Goal: Task Accomplishment & Management: Manage account settings

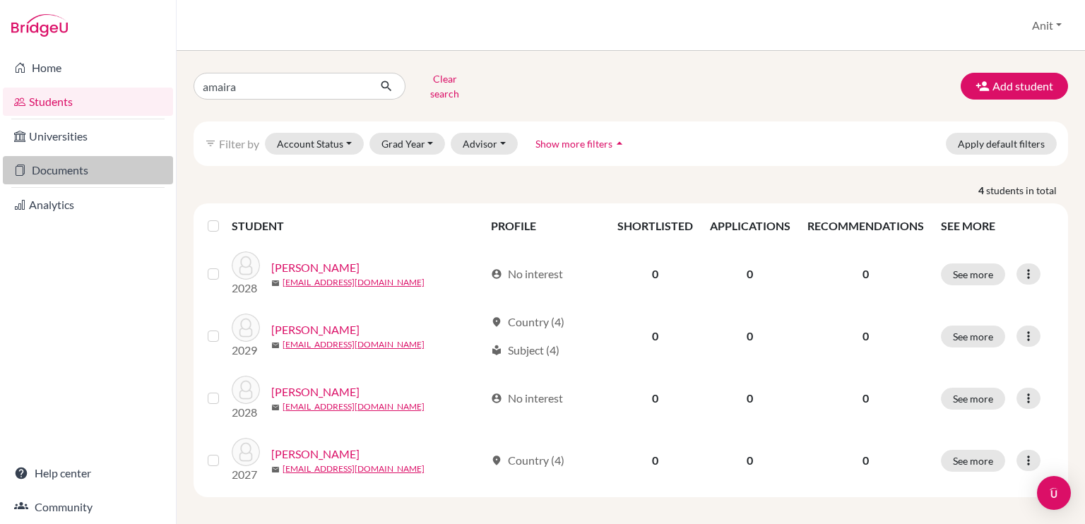
click at [65, 166] on link "Documents" at bounding box center [88, 170] width 170 height 28
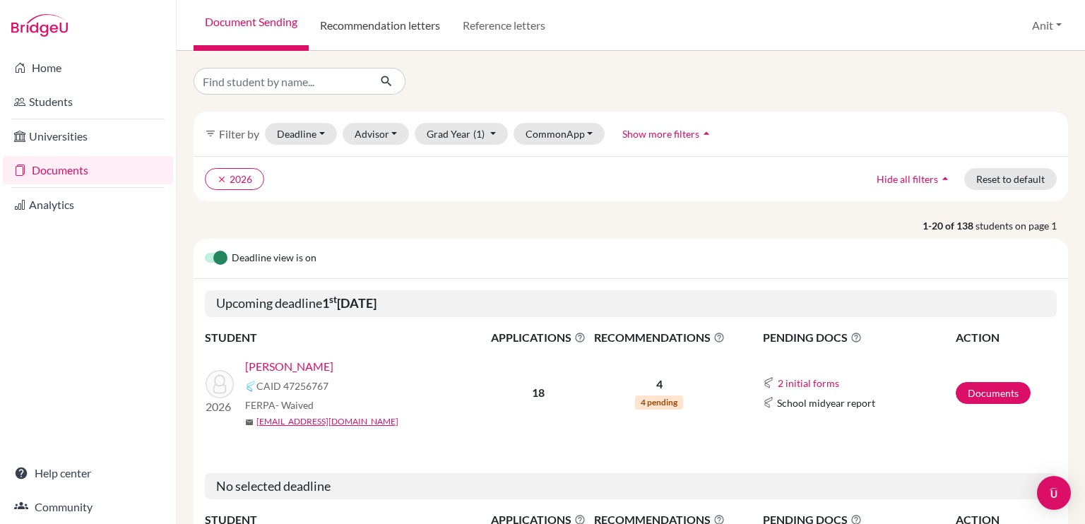
click at [365, 24] on link "Recommendation letters" at bounding box center [380, 25] width 143 height 51
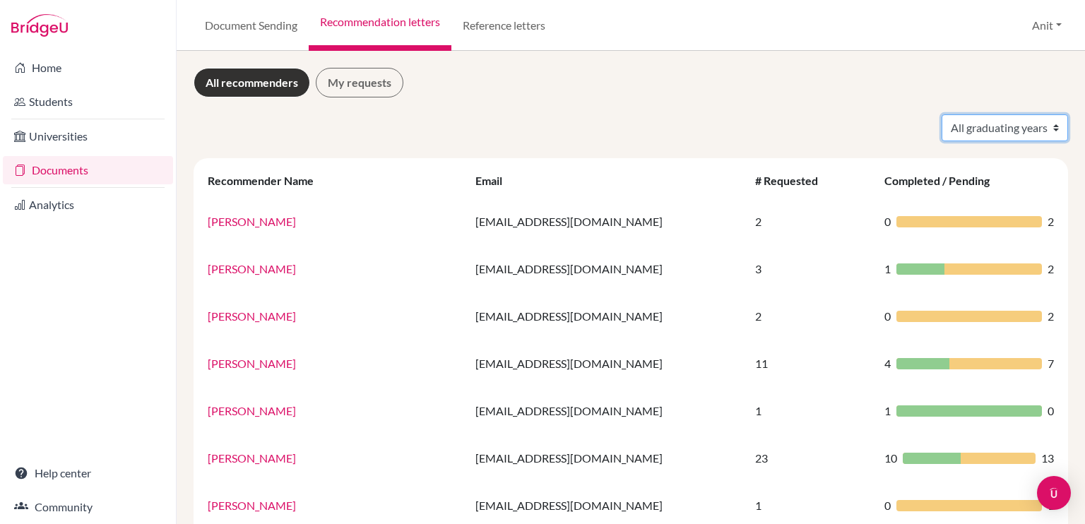
click at [1033, 132] on select "All graduating years 2020 2021 2022 2023 2024 2025 2026 2027 2028" at bounding box center [1005, 127] width 126 height 27
select select "2026"
click at [942, 114] on select "All graduating years 2020 2021 2022 2023 2024 2025 2026 2027 2028" at bounding box center [1005, 127] width 126 height 27
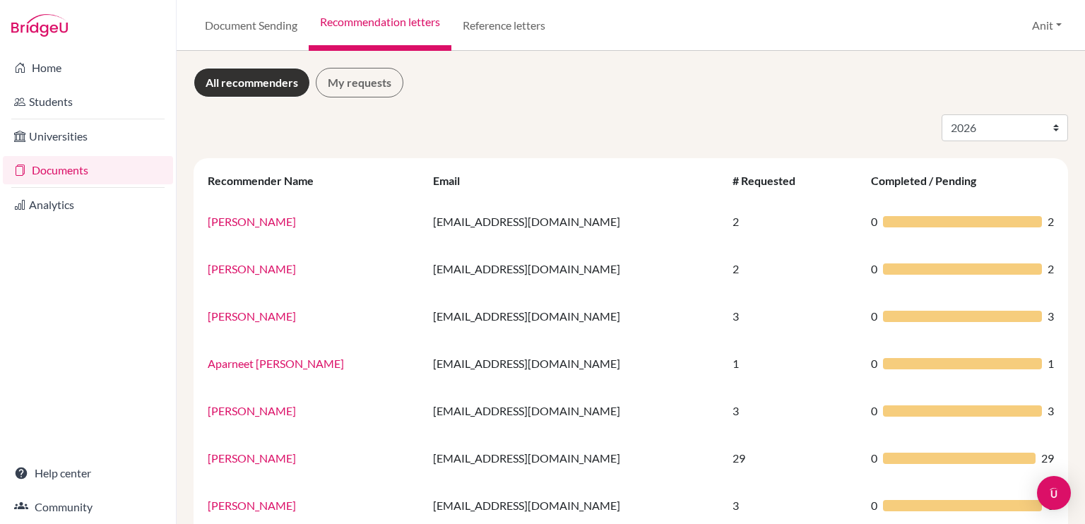
select select "2026"
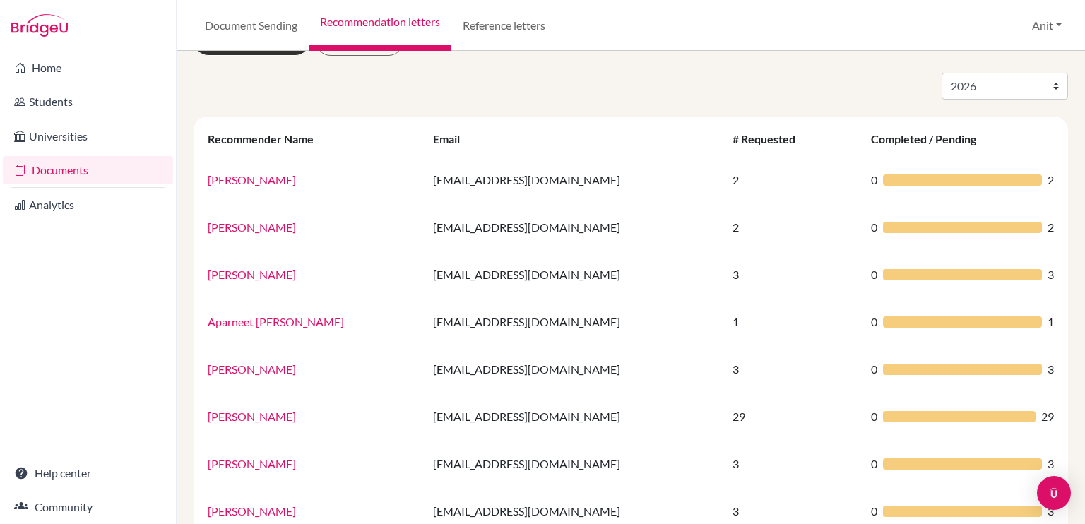
scroll to position [42, 0]
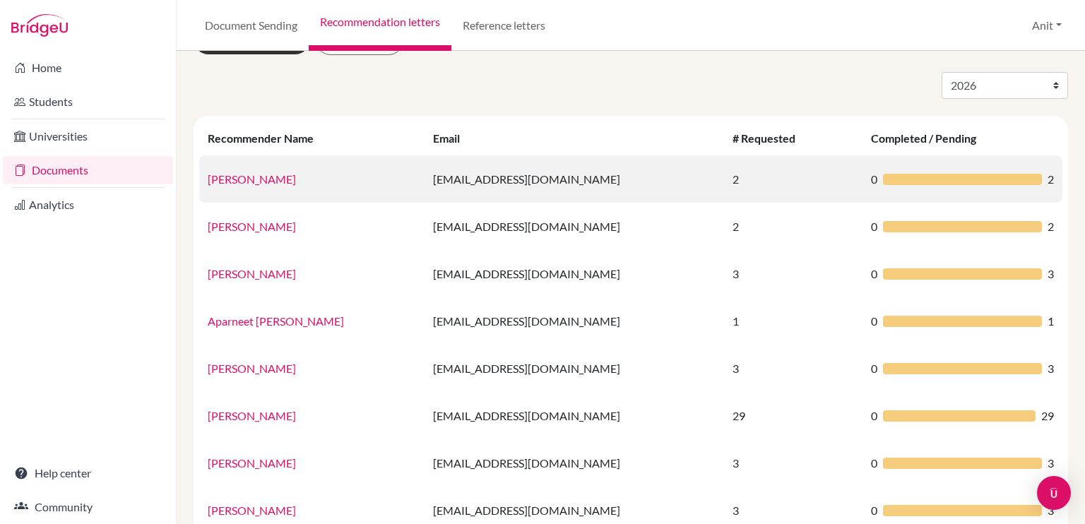
click at [236, 180] on link "[PERSON_NAME]" at bounding box center [252, 178] width 88 height 13
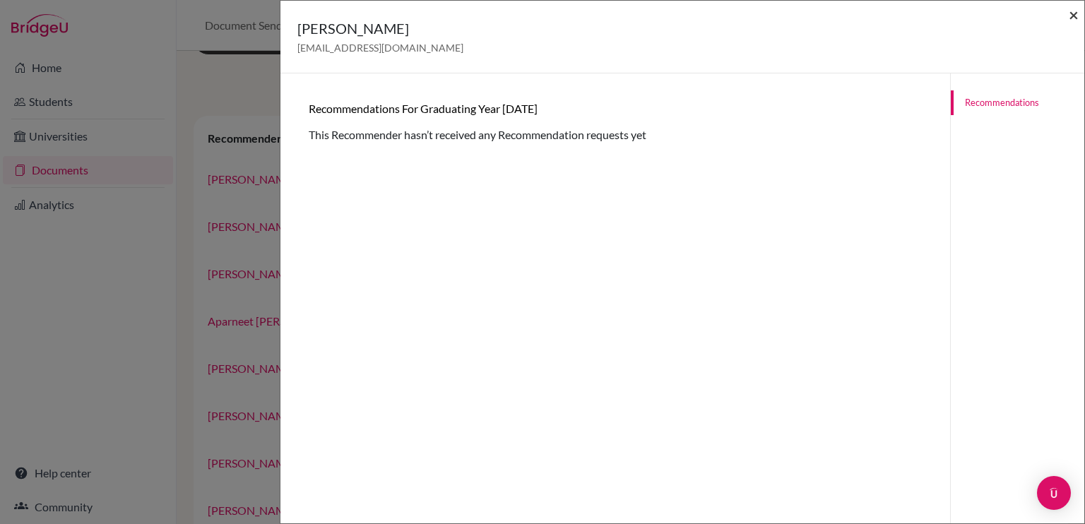
click at [1075, 14] on span "×" at bounding box center [1074, 14] width 10 height 20
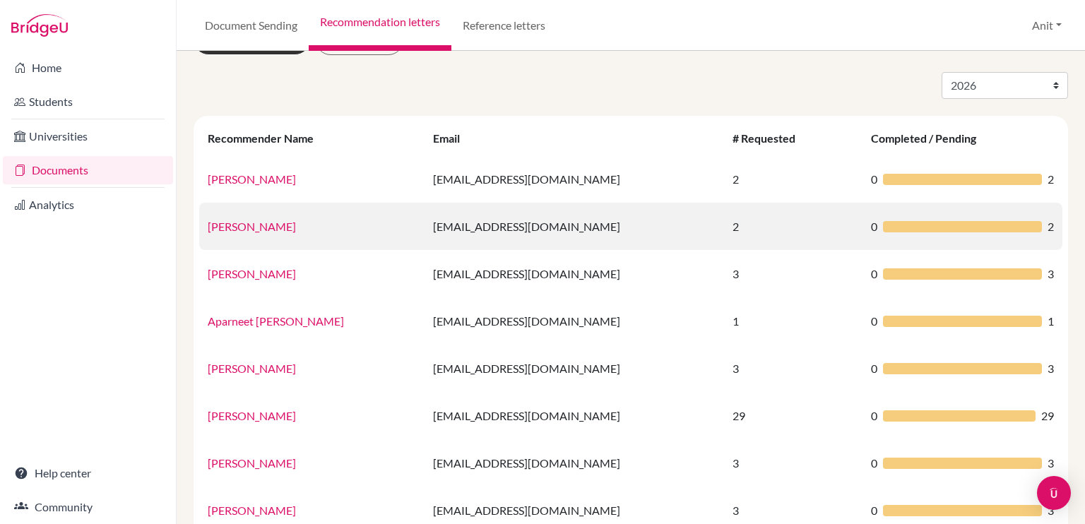
click at [258, 224] on link "[PERSON_NAME]" at bounding box center [252, 226] width 88 height 13
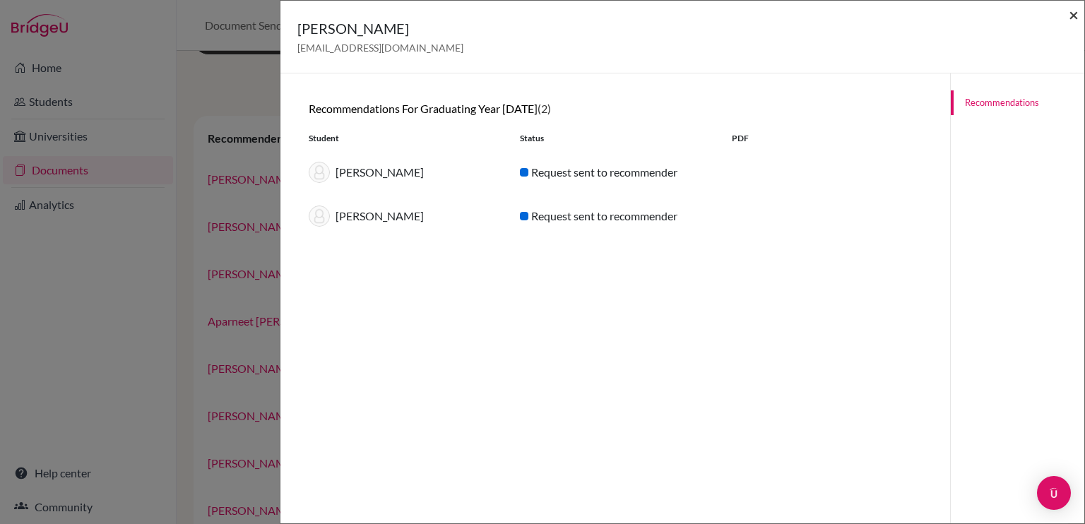
click at [1073, 15] on span "×" at bounding box center [1074, 14] width 10 height 20
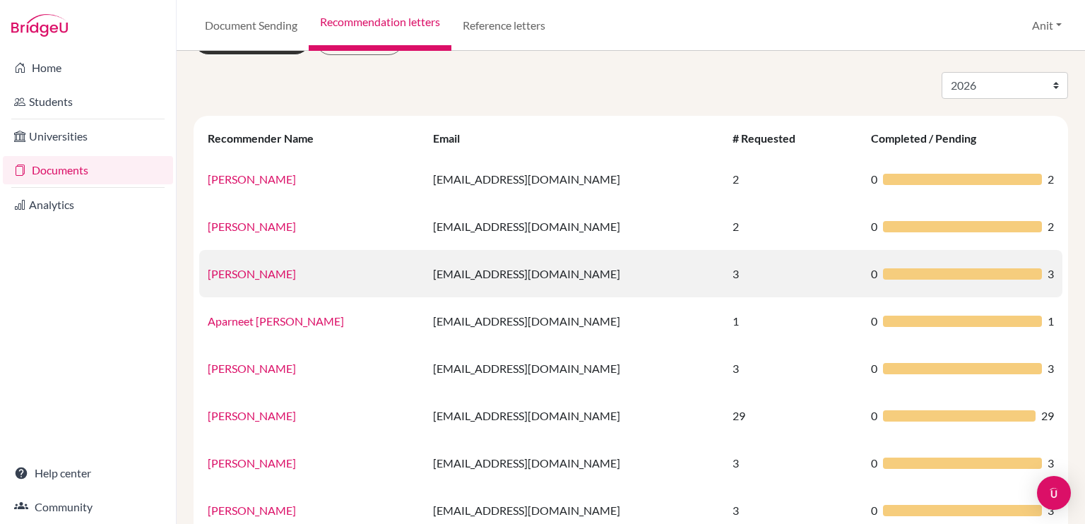
click at [257, 274] on link "[PERSON_NAME]" at bounding box center [252, 273] width 88 height 13
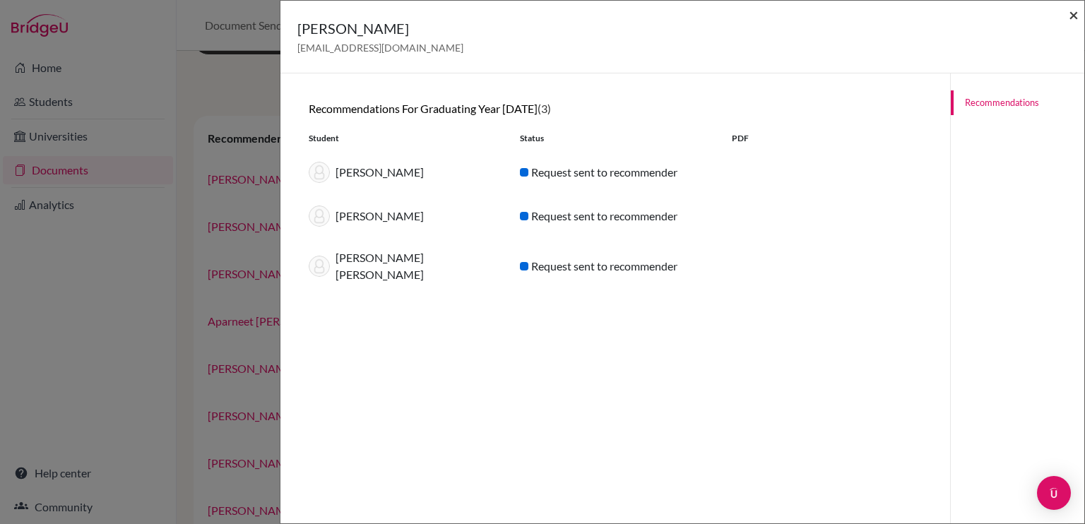
click at [1071, 20] on span "×" at bounding box center [1074, 14] width 10 height 20
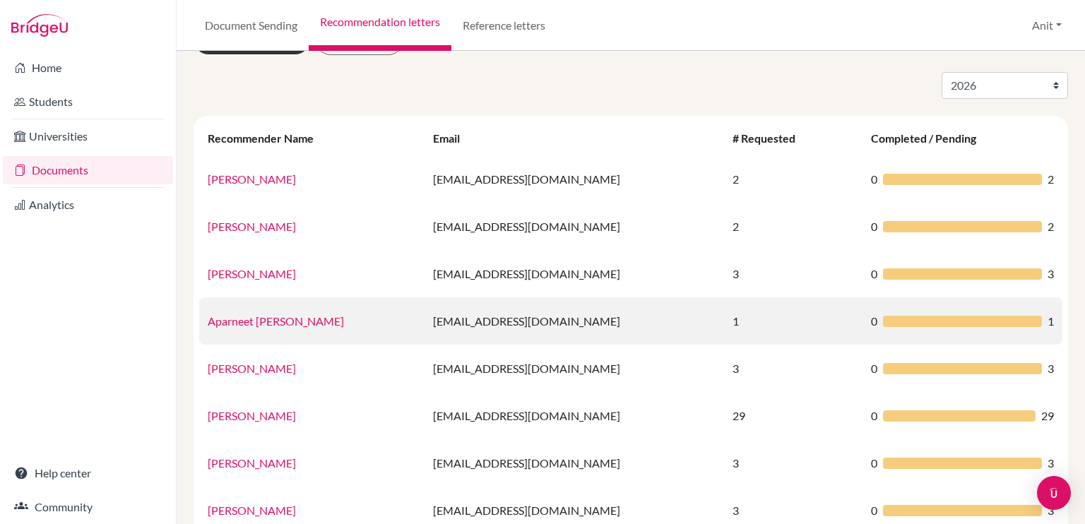
click at [240, 316] on link "Aparneet [PERSON_NAME]" at bounding box center [276, 320] width 136 height 13
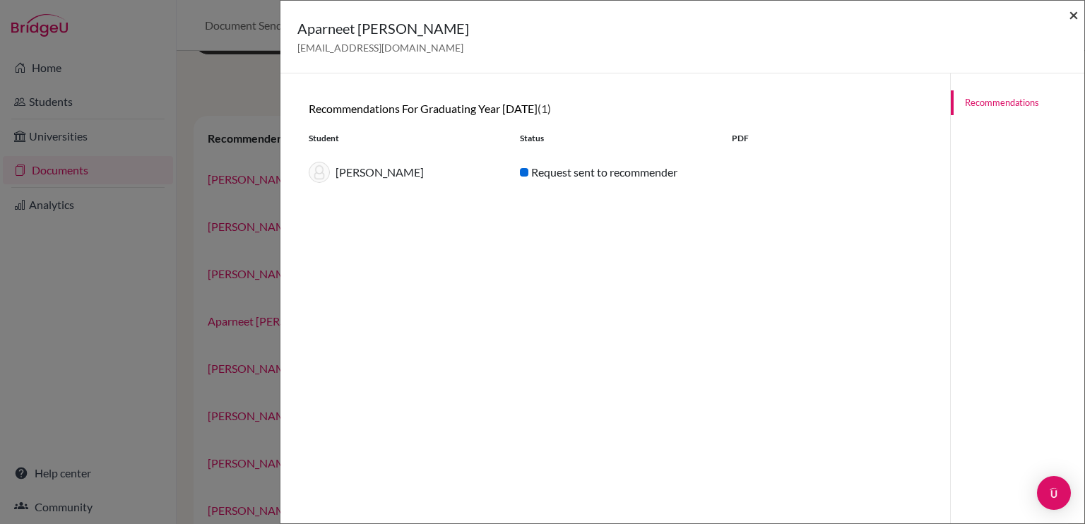
click at [1072, 12] on span "×" at bounding box center [1074, 14] width 10 height 20
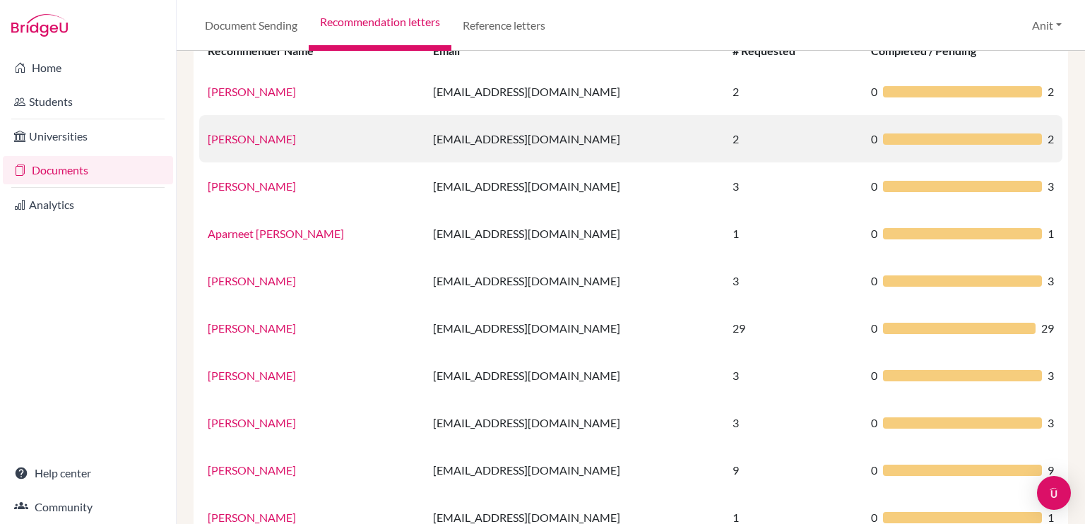
scroll to position [151, 0]
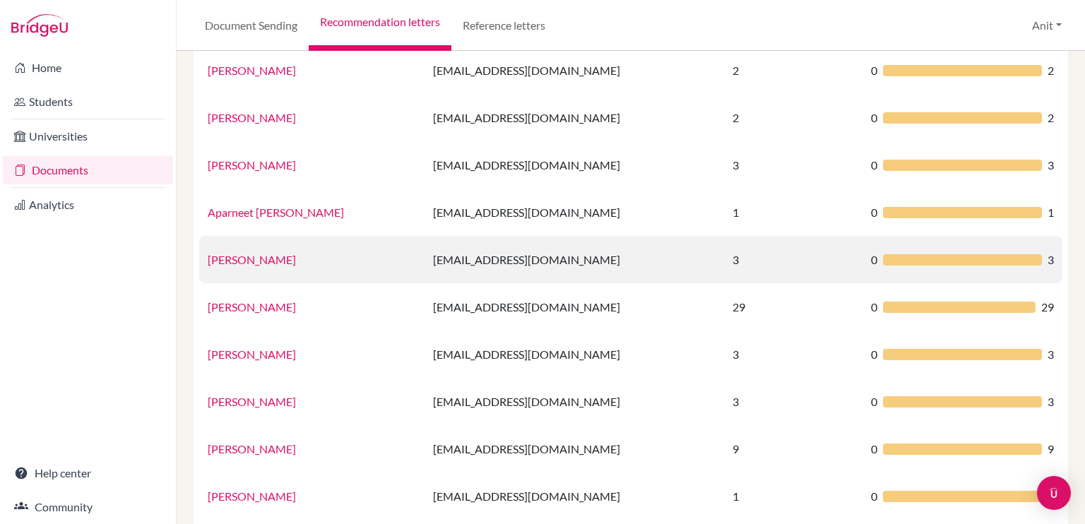
click at [269, 259] on link "[PERSON_NAME]" at bounding box center [252, 259] width 88 height 13
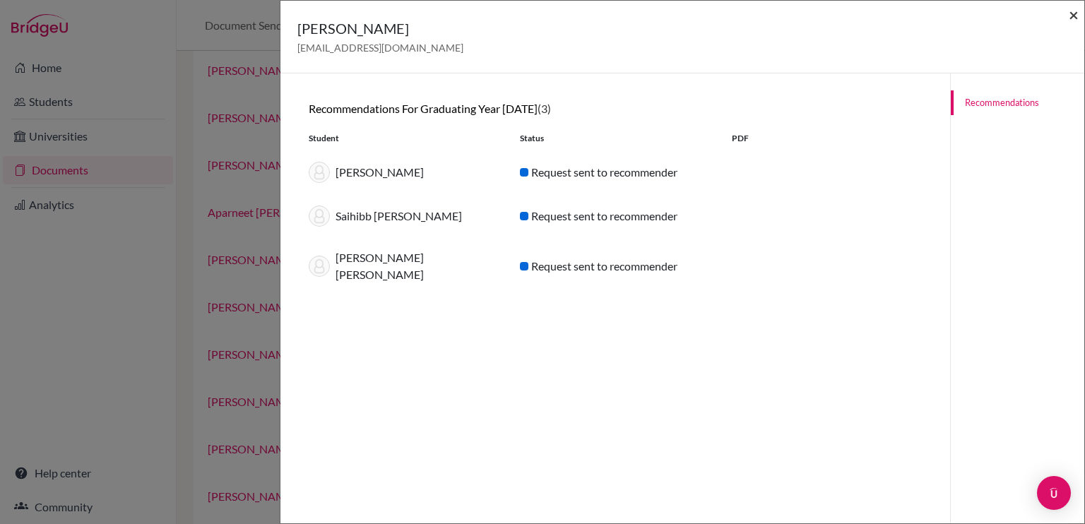
click at [1073, 15] on span "×" at bounding box center [1074, 14] width 10 height 20
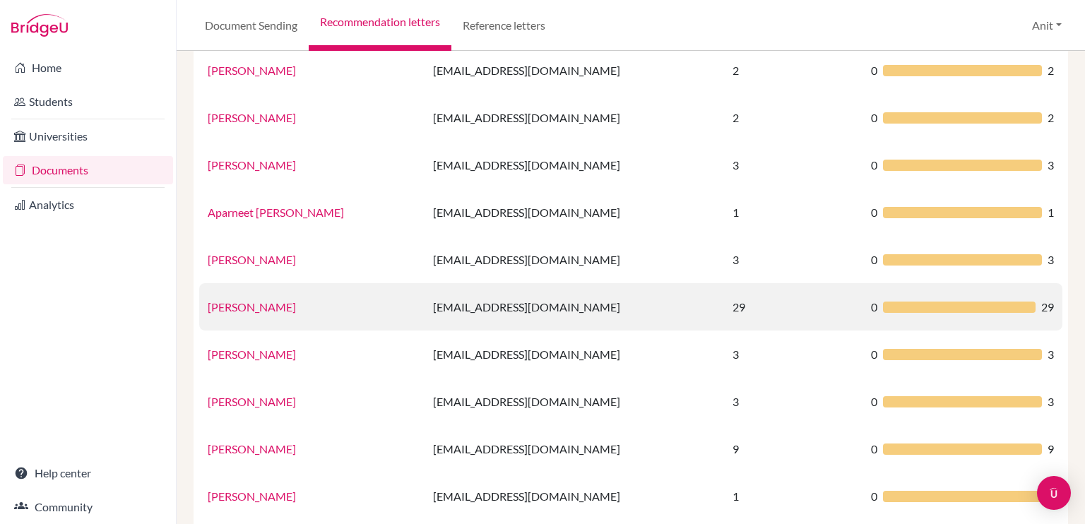
click at [240, 305] on link "[PERSON_NAME]" at bounding box center [252, 306] width 88 height 13
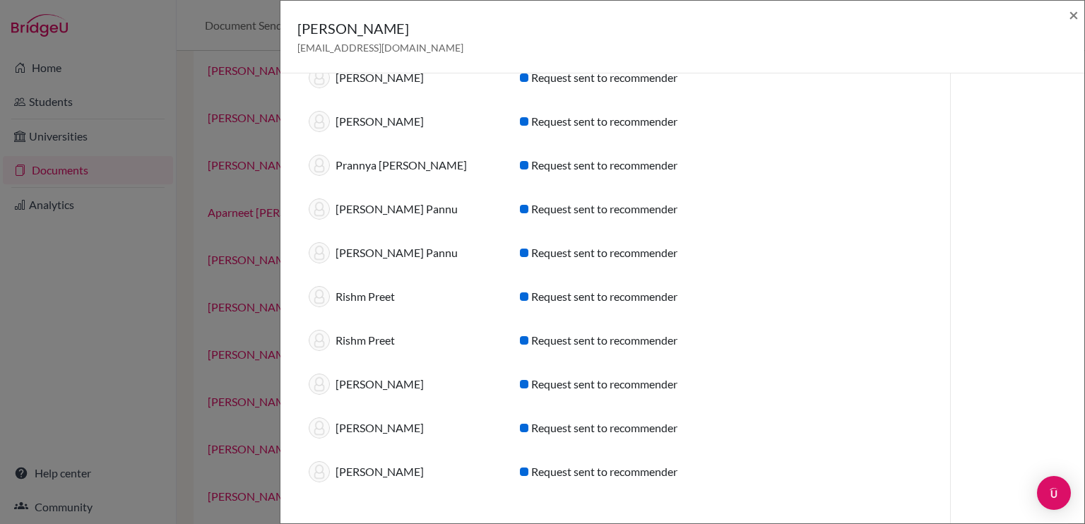
scroll to position [942, 0]
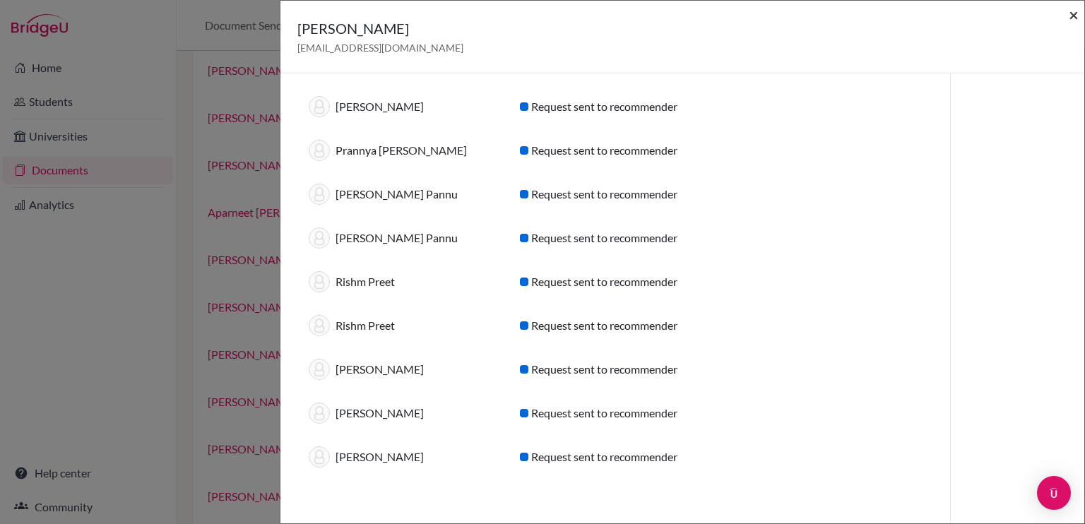
click at [1074, 16] on span "×" at bounding box center [1074, 14] width 10 height 20
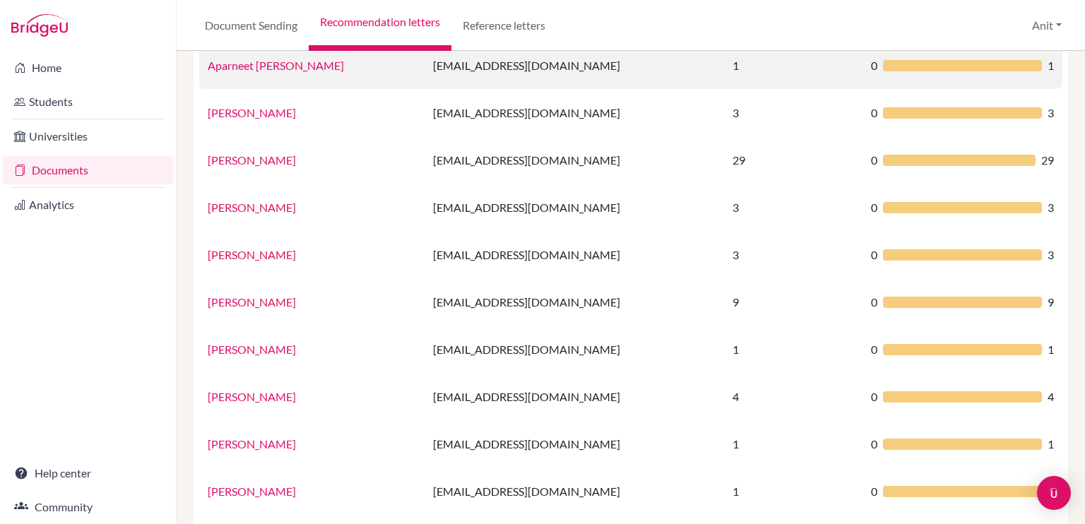
scroll to position [308, 0]
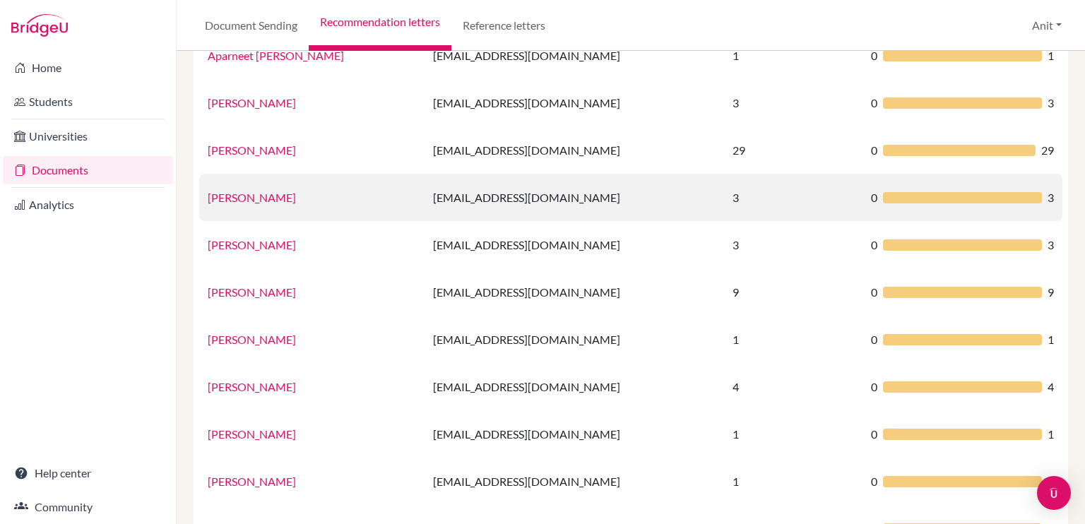
click at [238, 198] on link "[PERSON_NAME]" at bounding box center [252, 197] width 88 height 13
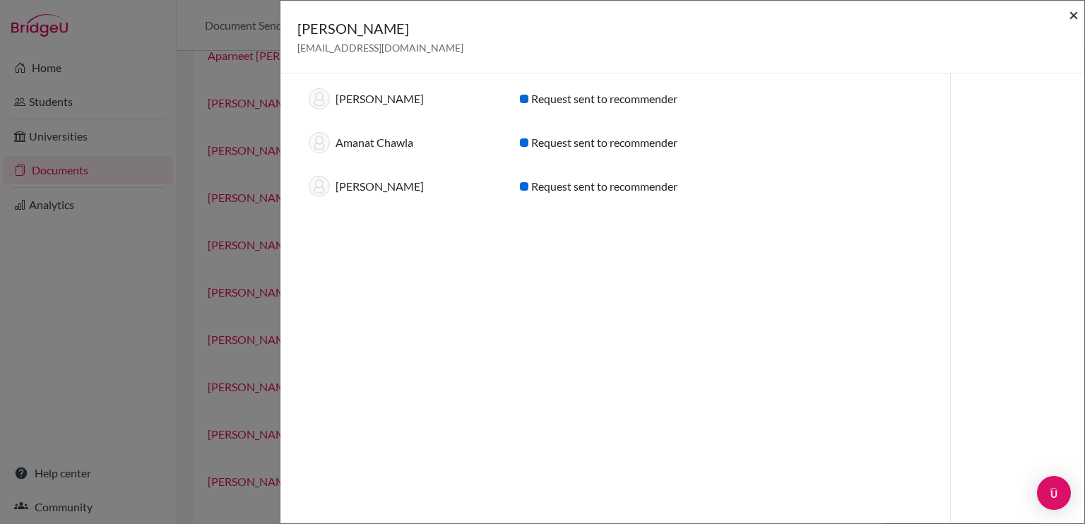
click at [1073, 10] on span "×" at bounding box center [1074, 14] width 10 height 20
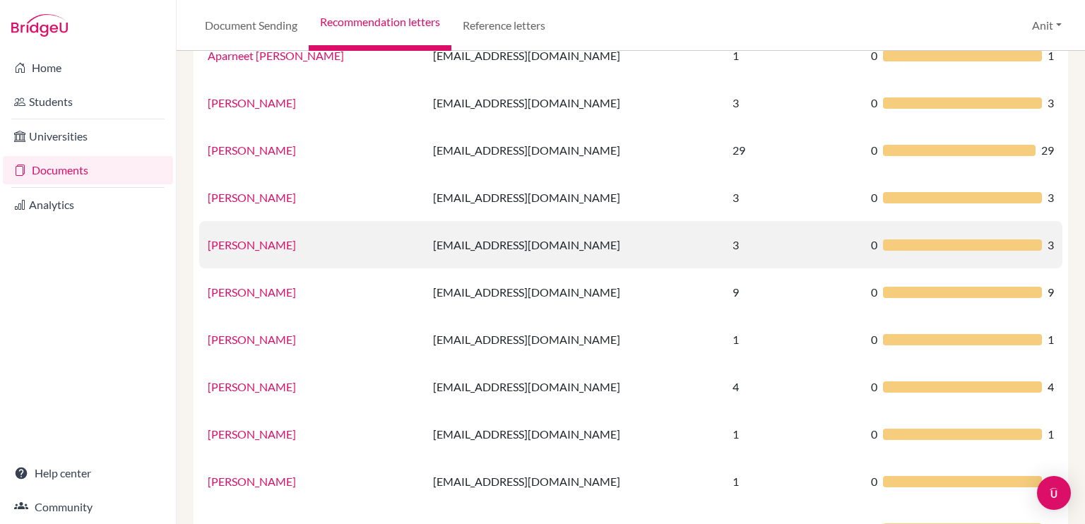
click at [246, 249] on link "[PERSON_NAME]" at bounding box center [252, 244] width 88 height 13
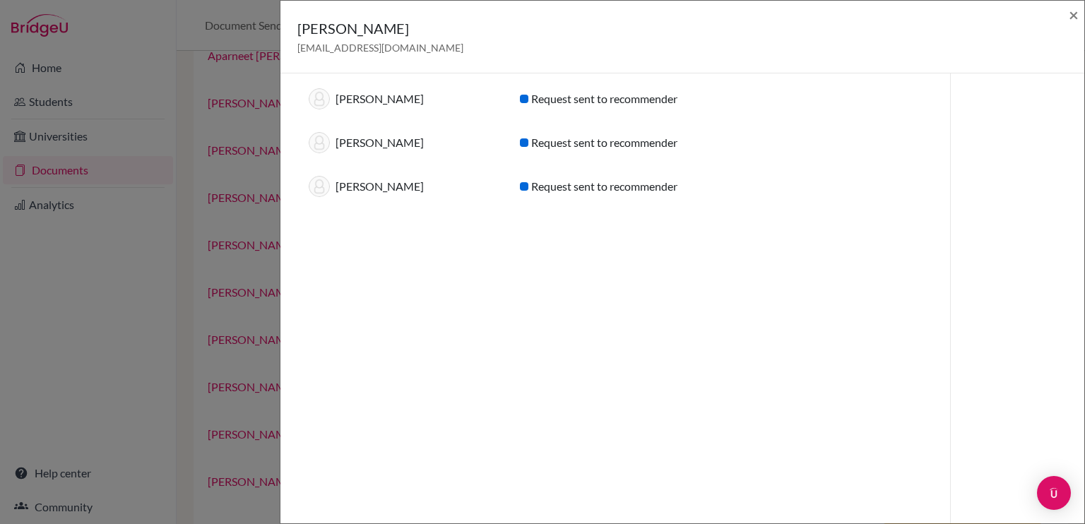
click at [259, 87] on div "[PERSON_NAME] [PERSON_NAME][EMAIL_ADDRESS][DOMAIN_NAME] × Recommendations for g…" at bounding box center [542, 262] width 1085 height 524
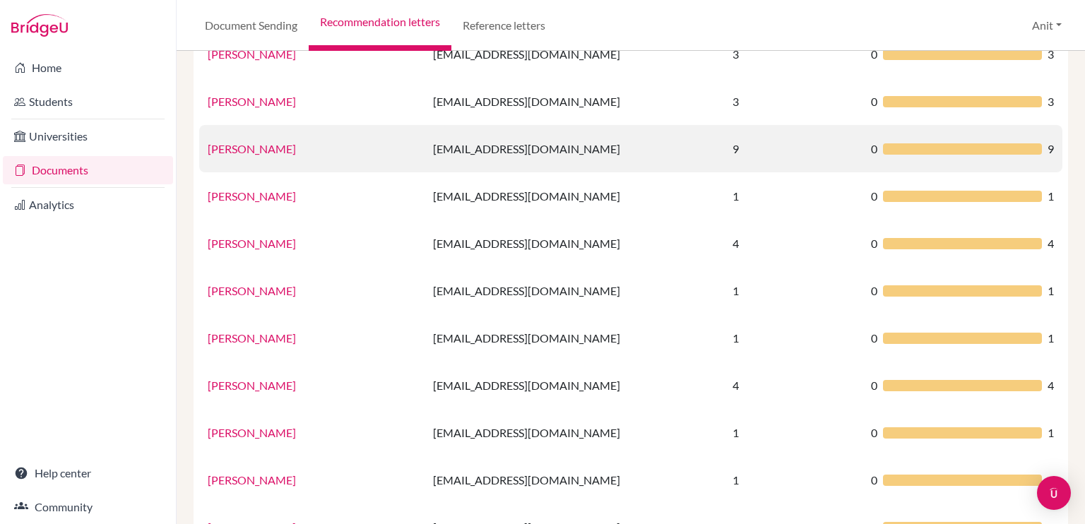
scroll to position [460, 0]
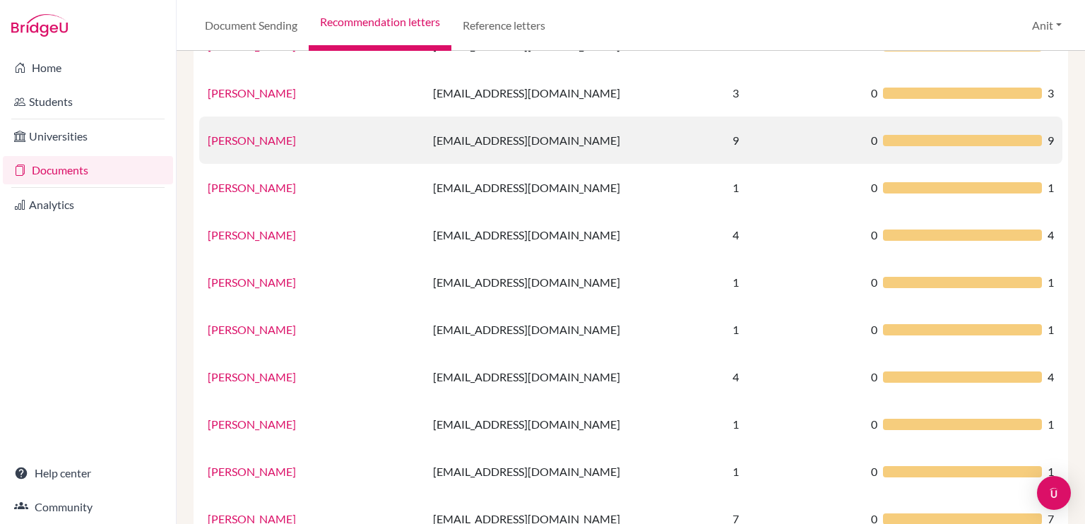
click at [241, 140] on link "[PERSON_NAME]" at bounding box center [252, 140] width 88 height 13
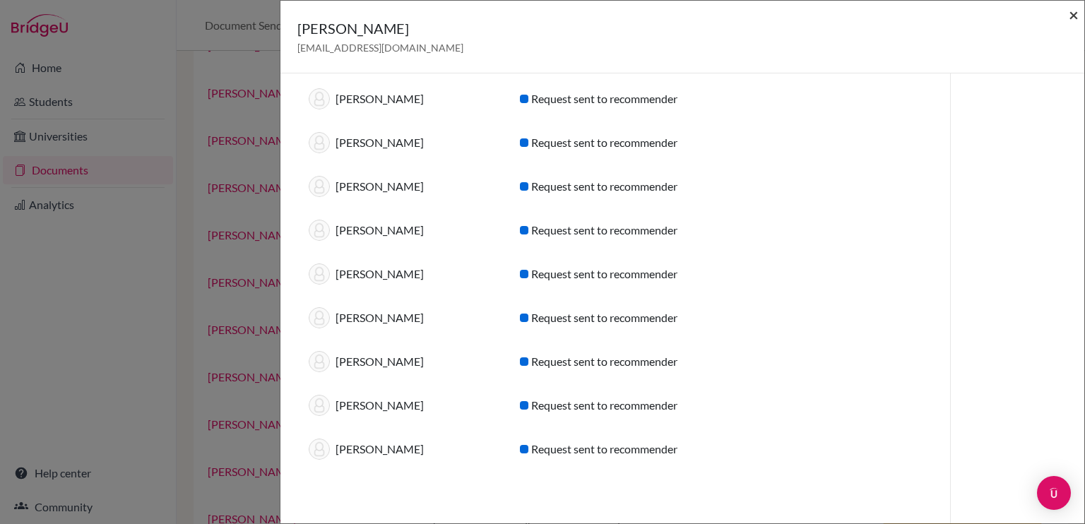
click at [1069, 18] on span "×" at bounding box center [1074, 14] width 10 height 20
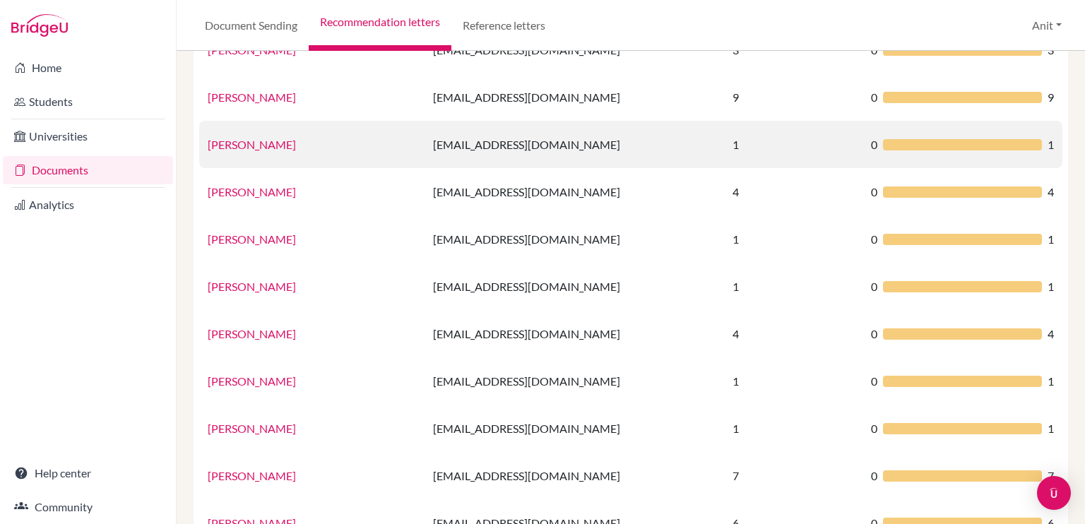
scroll to position [519, 0]
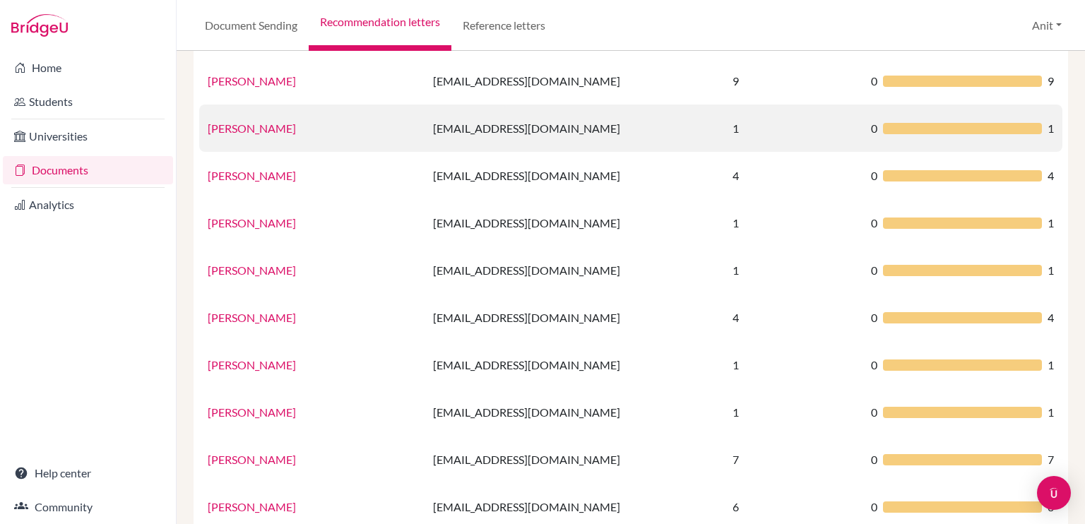
click at [262, 128] on link "[PERSON_NAME]" at bounding box center [252, 128] width 88 height 13
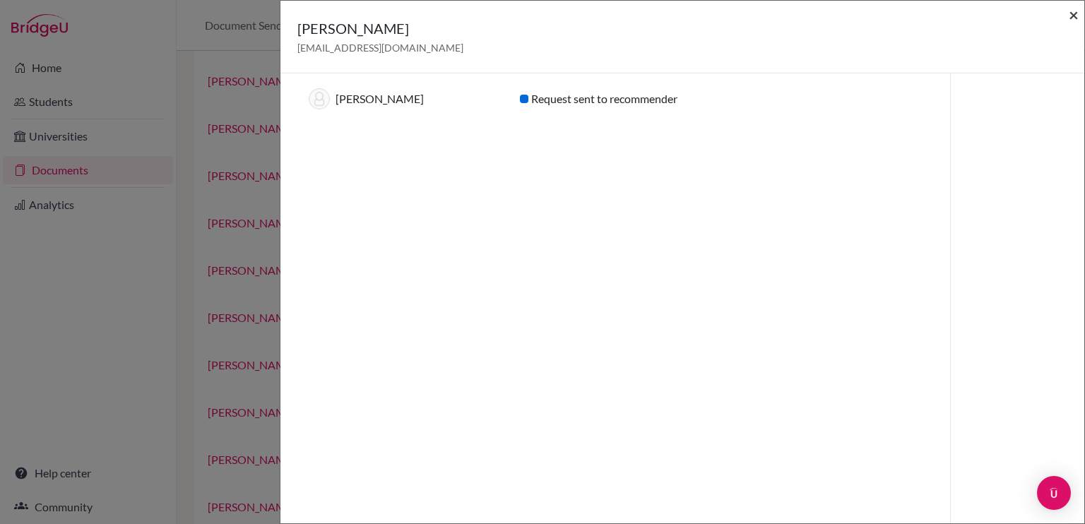
click at [1071, 18] on span "×" at bounding box center [1074, 14] width 10 height 20
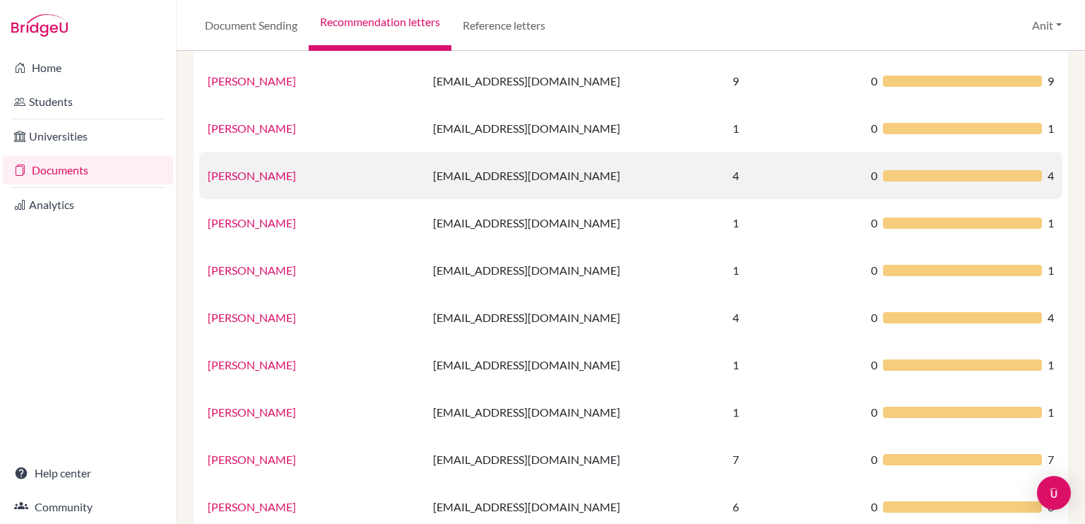
click at [243, 175] on link "[PERSON_NAME]" at bounding box center [252, 175] width 88 height 13
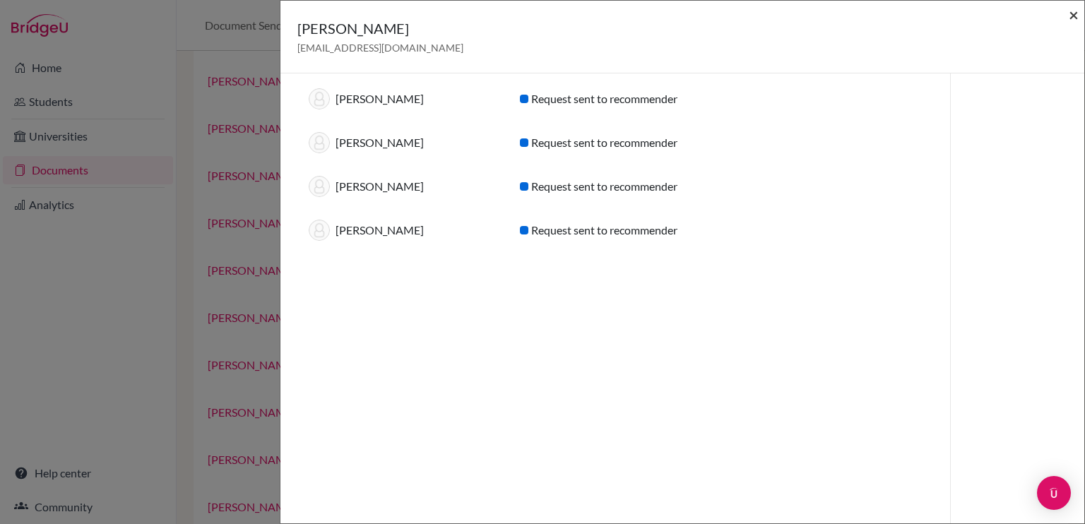
click at [1076, 15] on span "×" at bounding box center [1074, 14] width 10 height 20
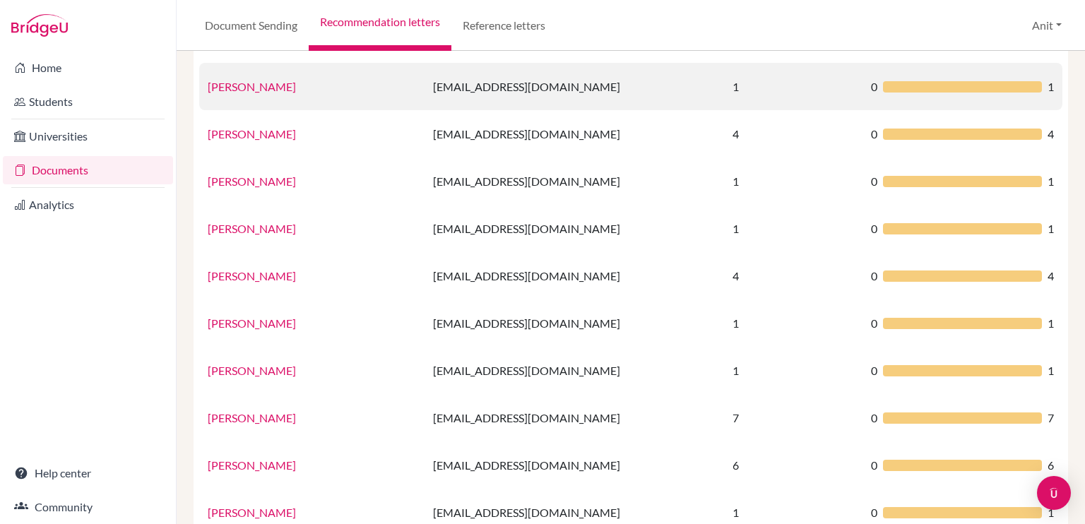
scroll to position [567, 0]
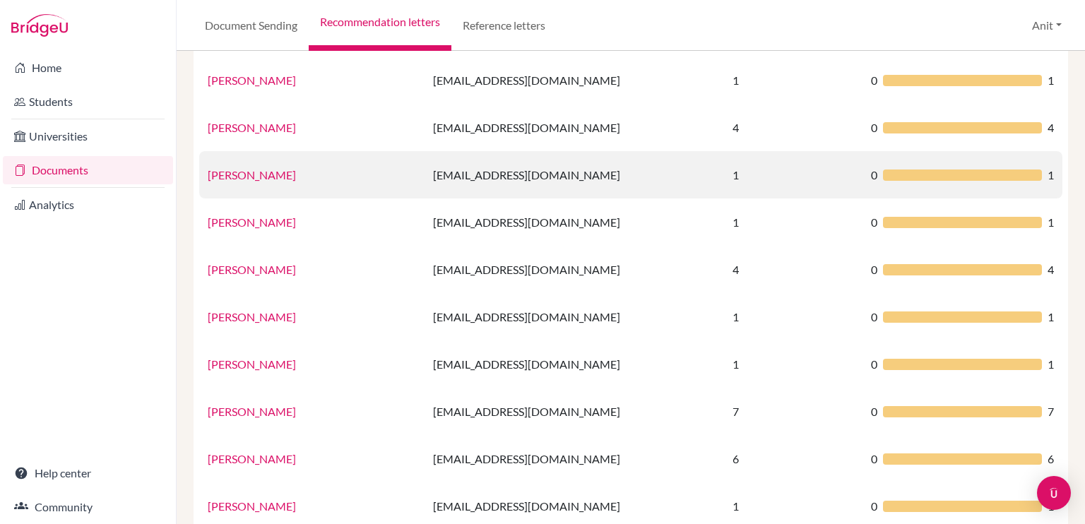
click at [240, 175] on link "[PERSON_NAME]" at bounding box center [252, 174] width 88 height 13
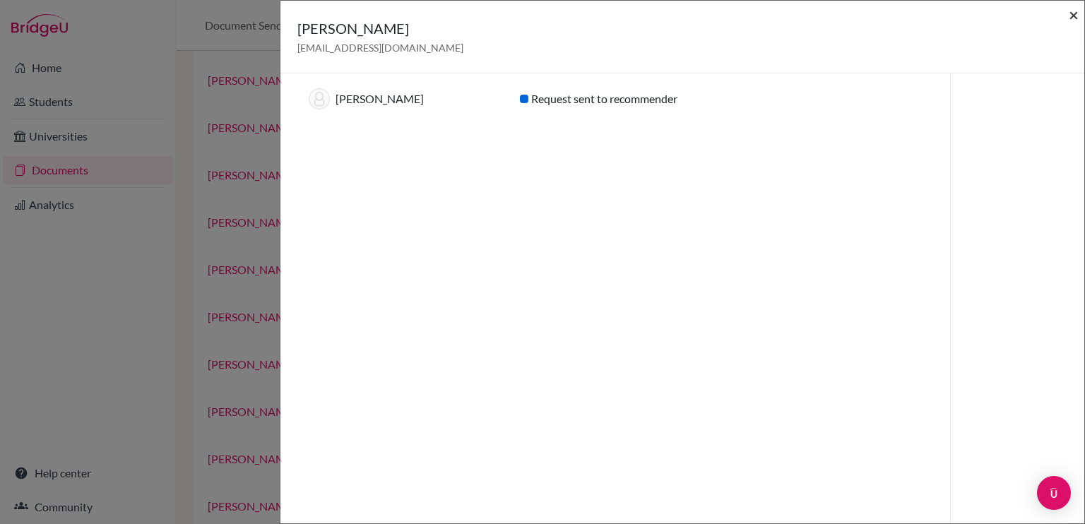
click at [1078, 15] on span "×" at bounding box center [1074, 14] width 10 height 20
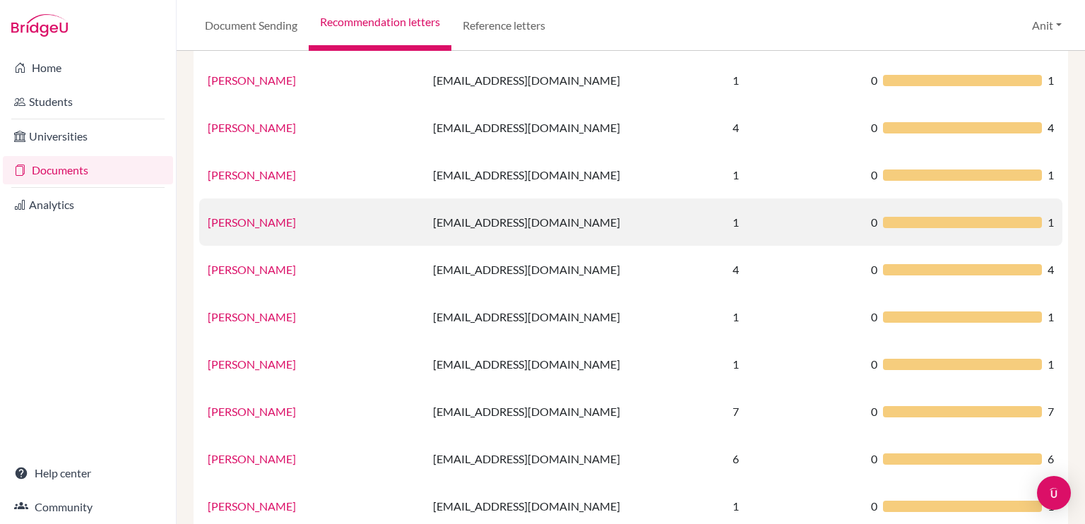
click at [231, 223] on link "[PERSON_NAME]" at bounding box center [252, 222] width 88 height 13
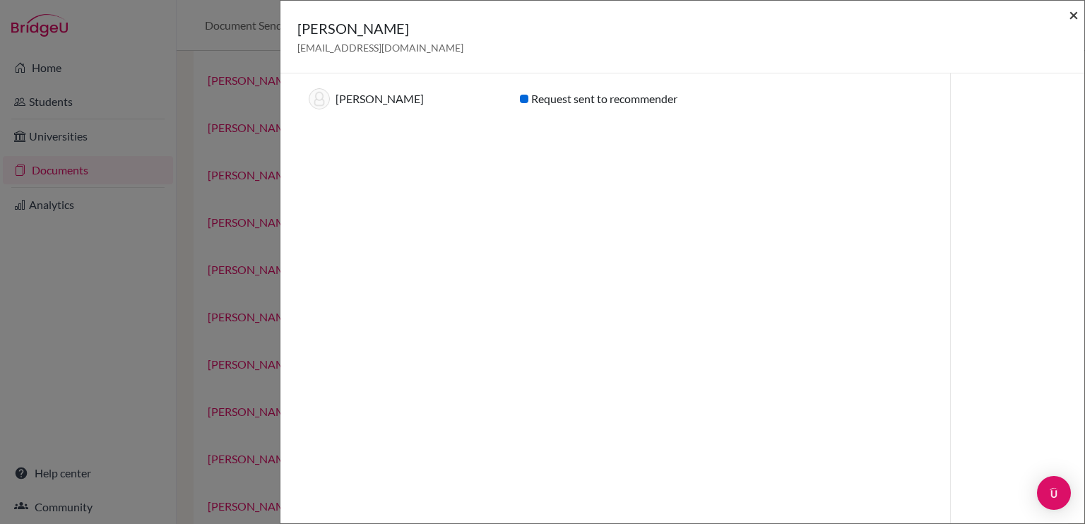
click at [1072, 13] on span "×" at bounding box center [1074, 14] width 10 height 20
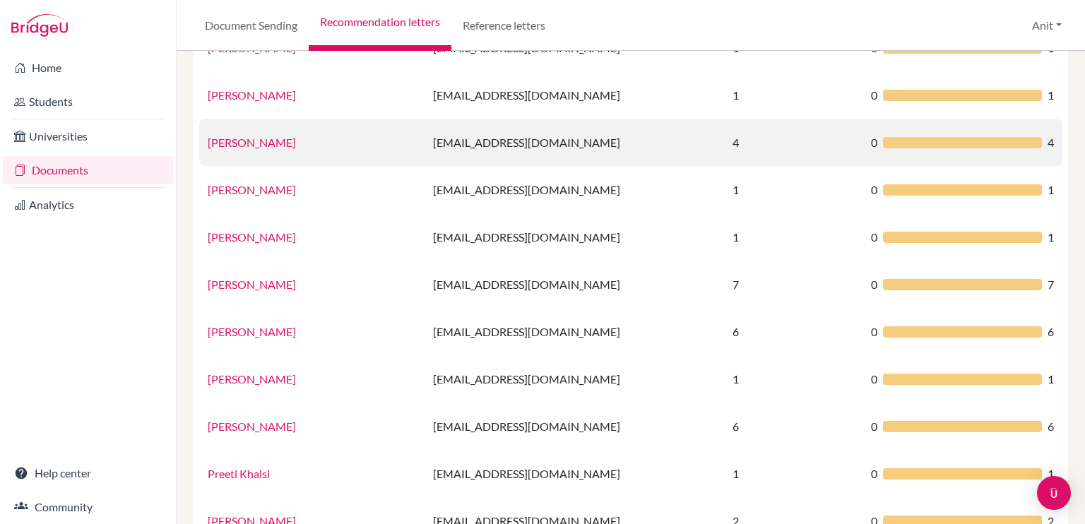
scroll to position [695, 0]
click at [265, 141] on link "[PERSON_NAME]" at bounding box center [252, 141] width 88 height 13
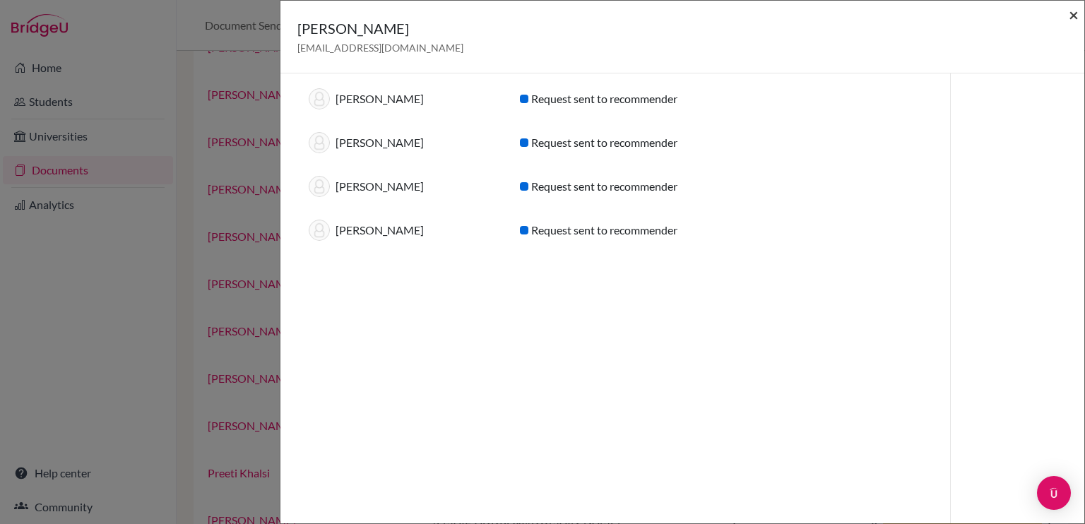
click at [1074, 19] on span "×" at bounding box center [1074, 14] width 10 height 20
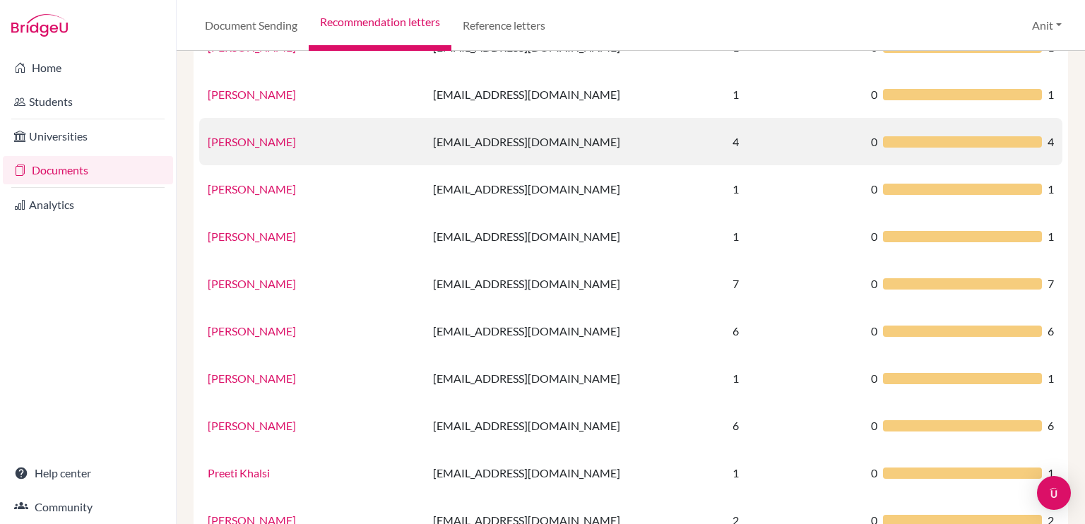
click at [247, 143] on link "[PERSON_NAME]" at bounding box center [252, 141] width 88 height 13
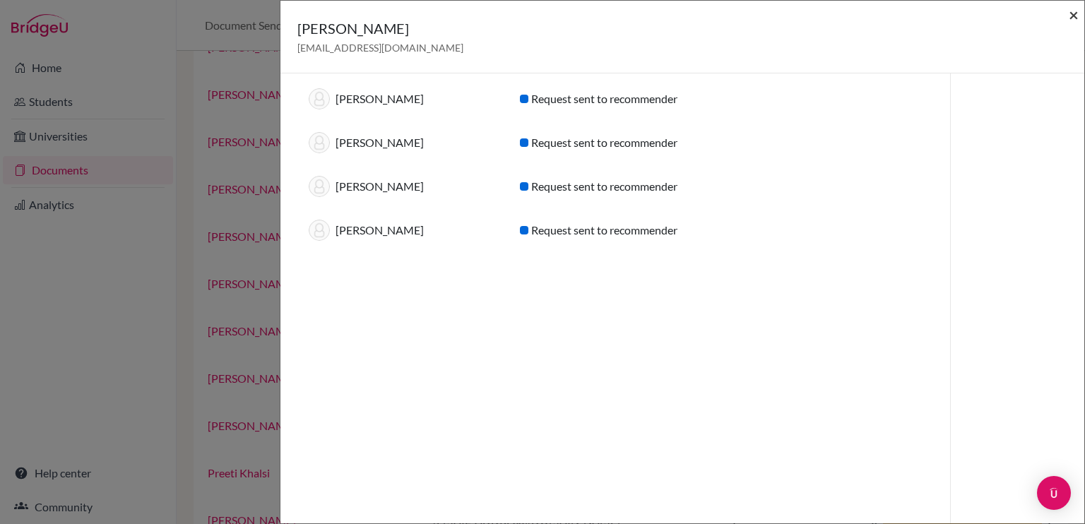
click at [1071, 13] on span "×" at bounding box center [1074, 14] width 10 height 20
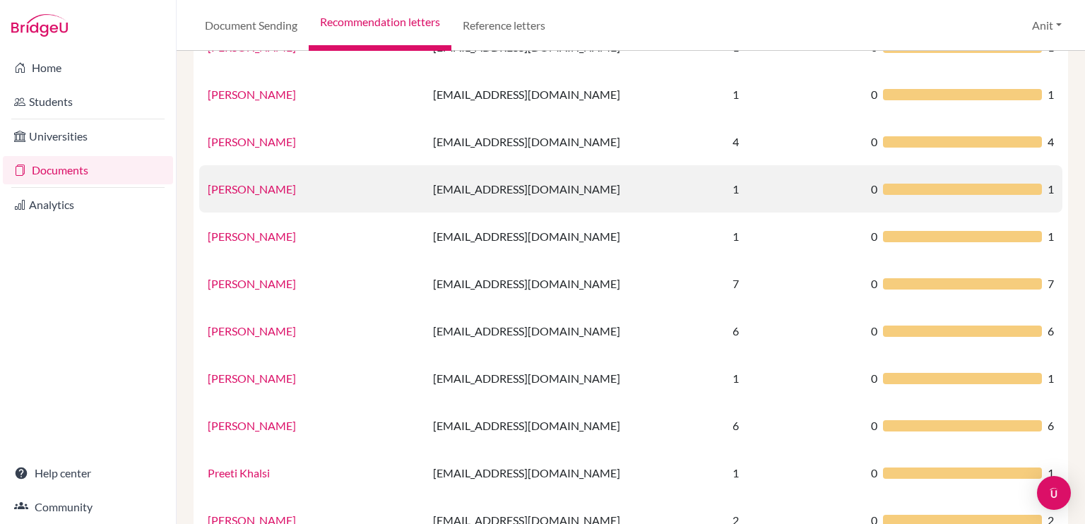
click at [237, 189] on link "[PERSON_NAME]" at bounding box center [252, 188] width 88 height 13
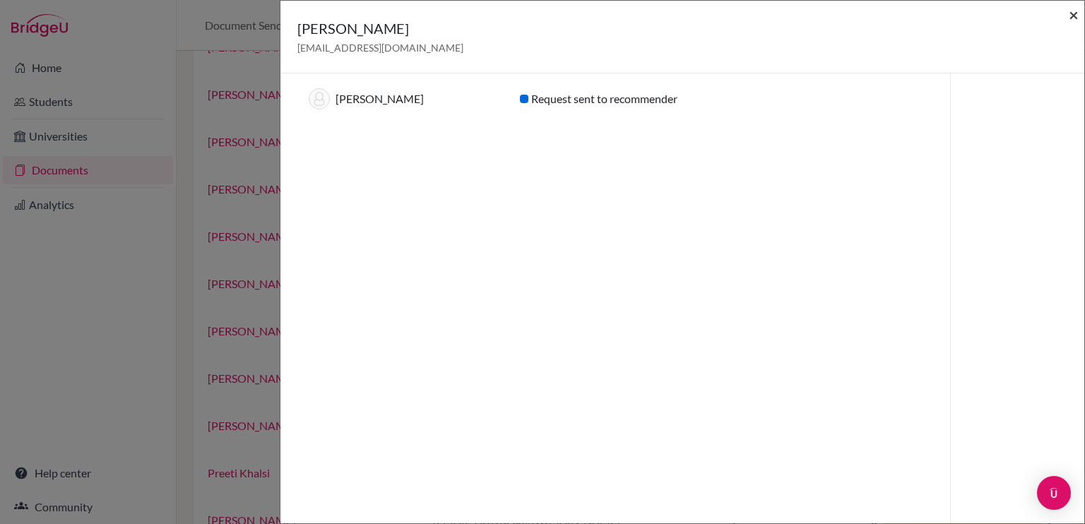
click at [1071, 16] on span "×" at bounding box center [1074, 14] width 10 height 20
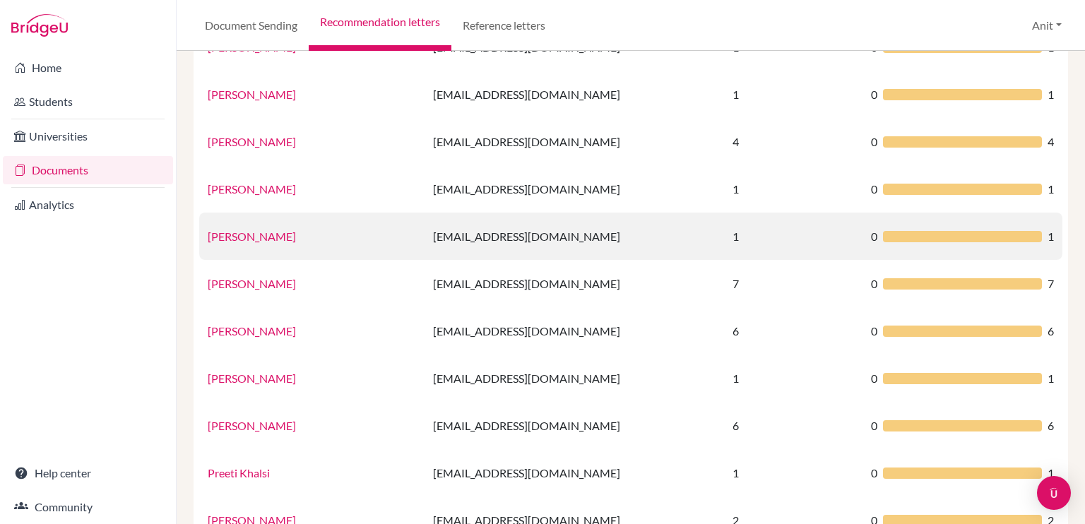
click at [273, 237] on link "[PERSON_NAME]" at bounding box center [252, 236] width 88 height 13
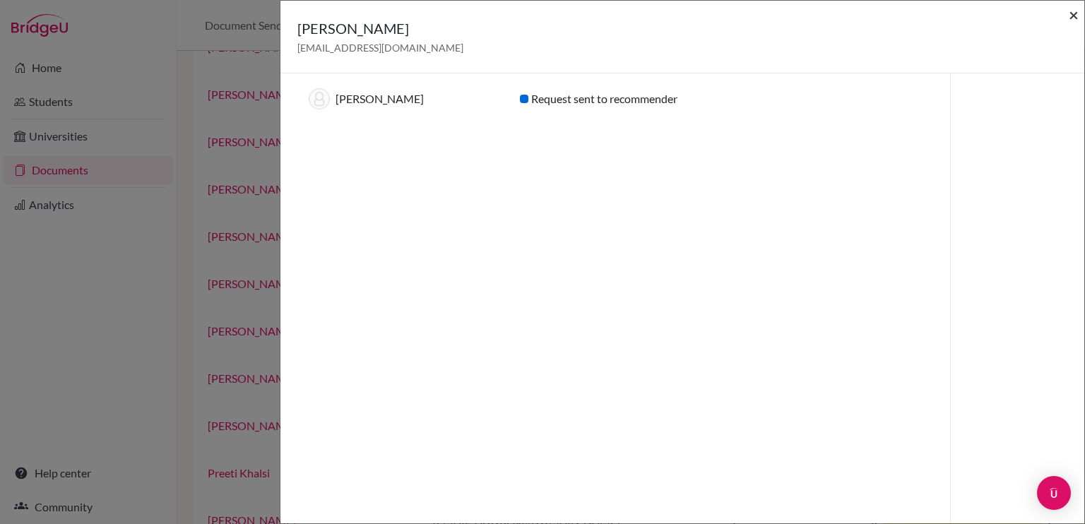
click at [1074, 13] on span "×" at bounding box center [1074, 14] width 10 height 20
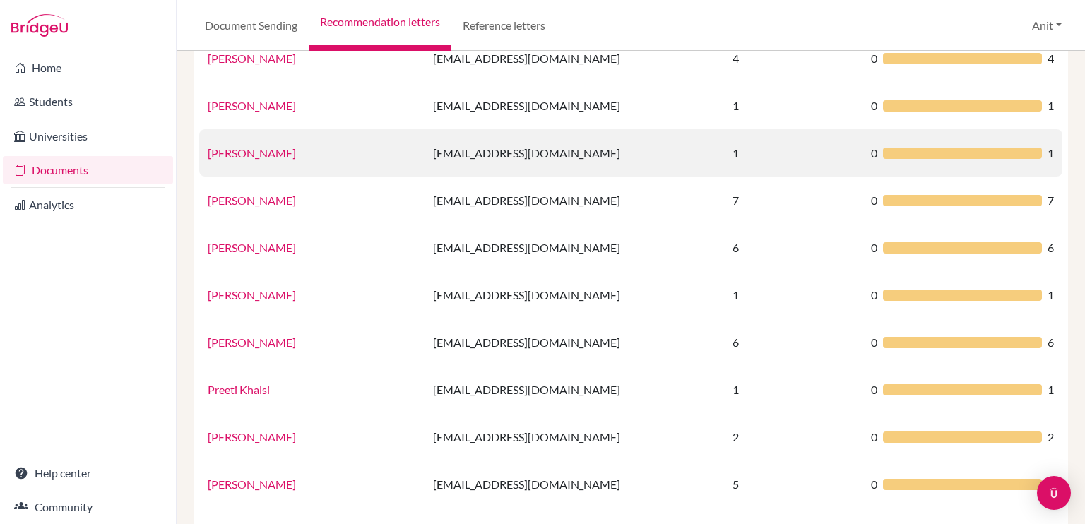
scroll to position [787, 0]
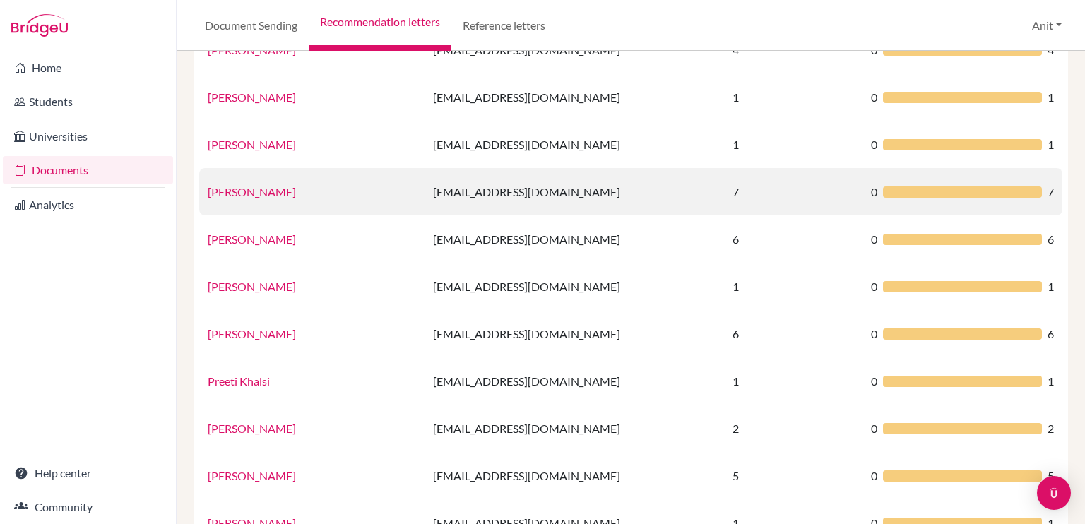
click at [238, 195] on link "[PERSON_NAME]" at bounding box center [252, 191] width 88 height 13
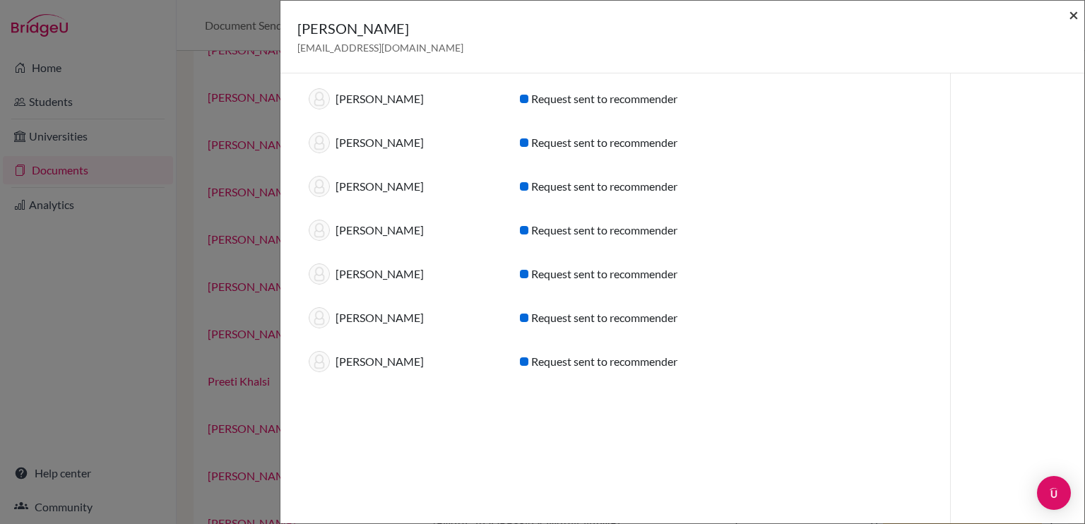
click at [1073, 17] on span "×" at bounding box center [1074, 14] width 10 height 20
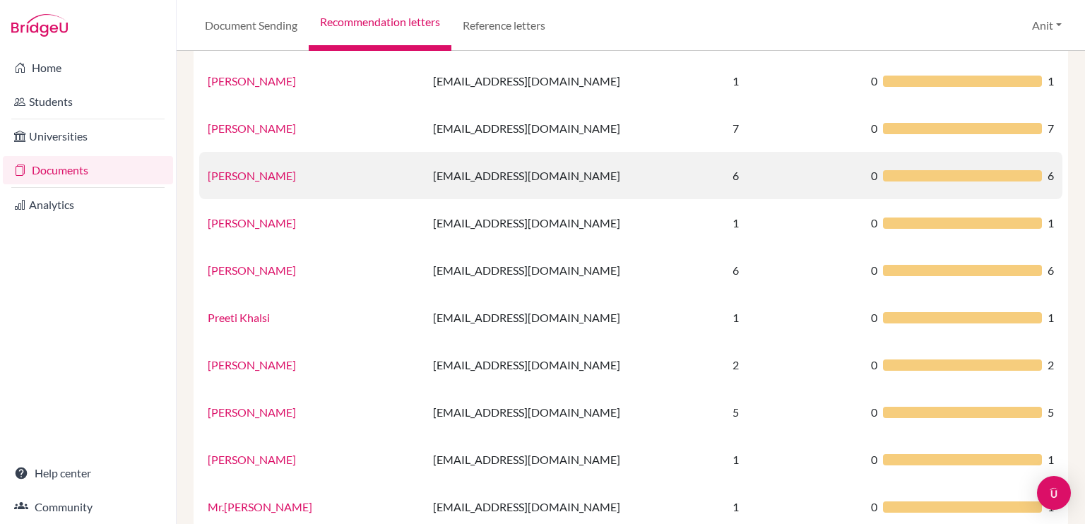
scroll to position [854, 0]
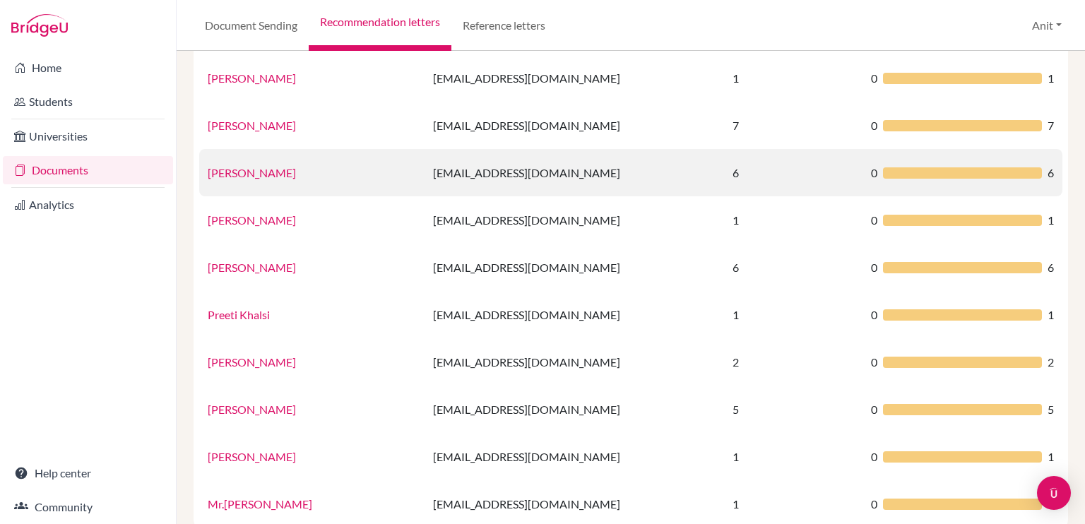
click at [270, 168] on link "[PERSON_NAME]" at bounding box center [252, 172] width 88 height 13
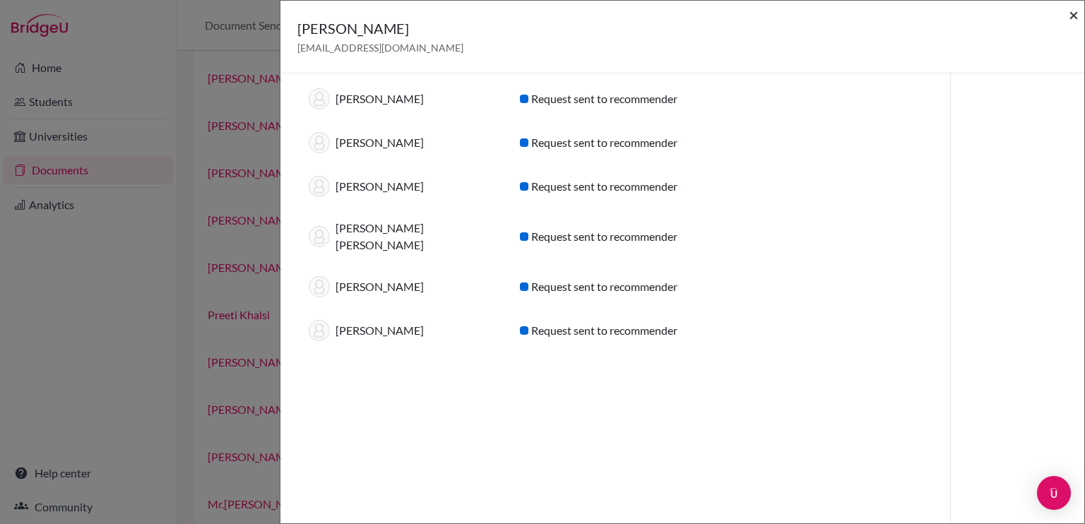
click at [1074, 16] on span "×" at bounding box center [1074, 14] width 10 height 20
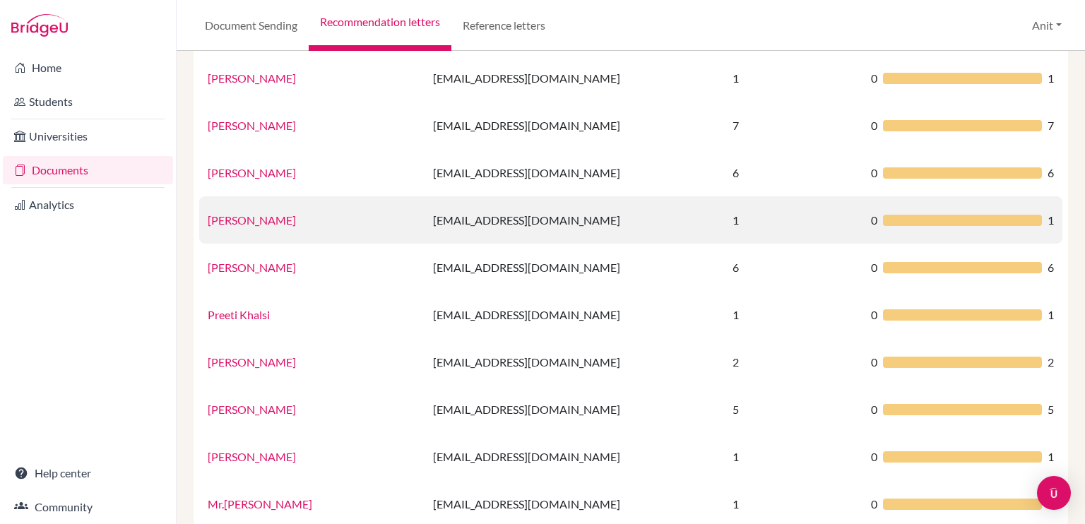
click at [235, 220] on link "[PERSON_NAME]" at bounding box center [252, 219] width 88 height 13
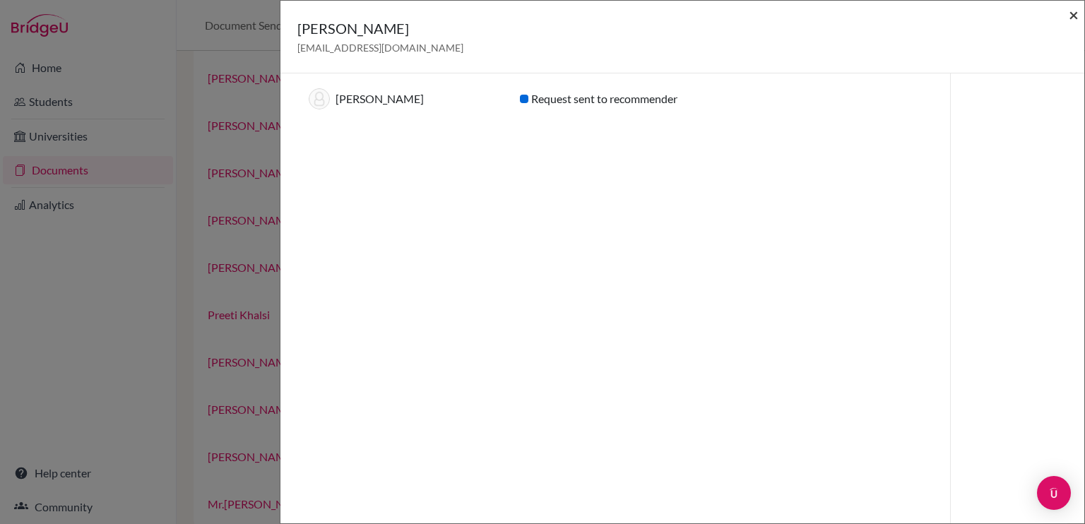
click at [1077, 15] on span "×" at bounding box center [1074, 14] width 10 height 20
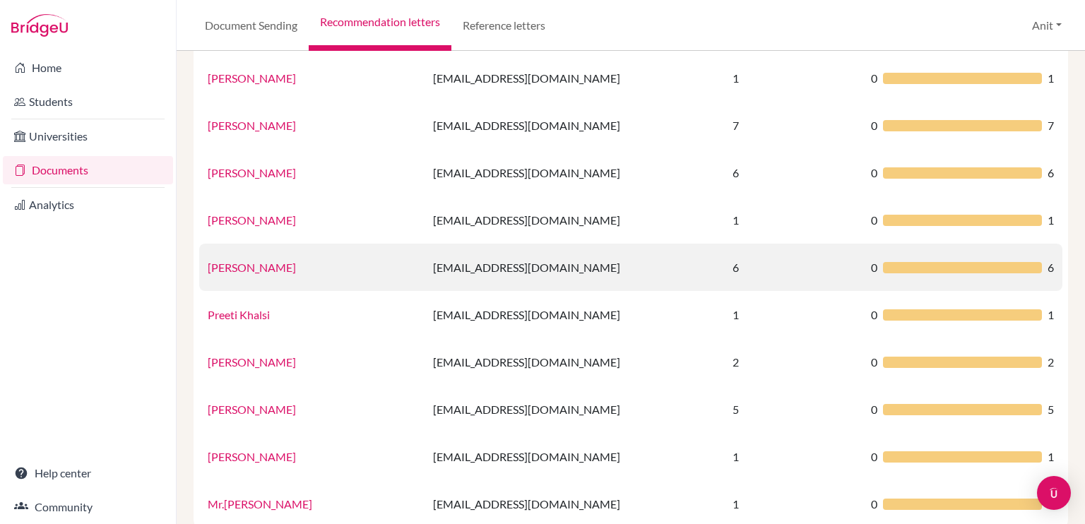
click at [237, 265] on link "[PERSON_NAME]" at bounding box center [252, 267] width 88 height 13
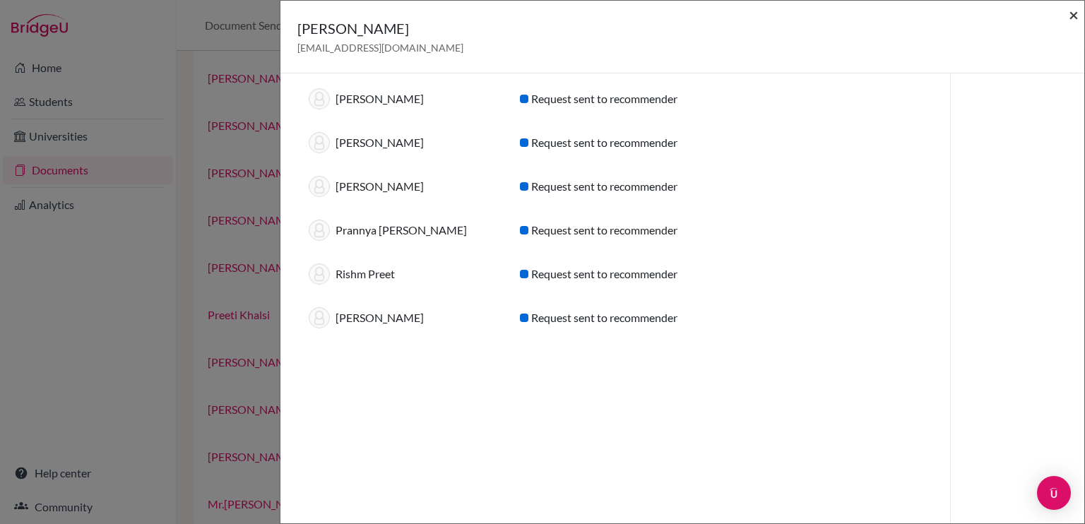
click at [1074, 13] on span "×" at bounding box center [1074, 14] width 10 height 20
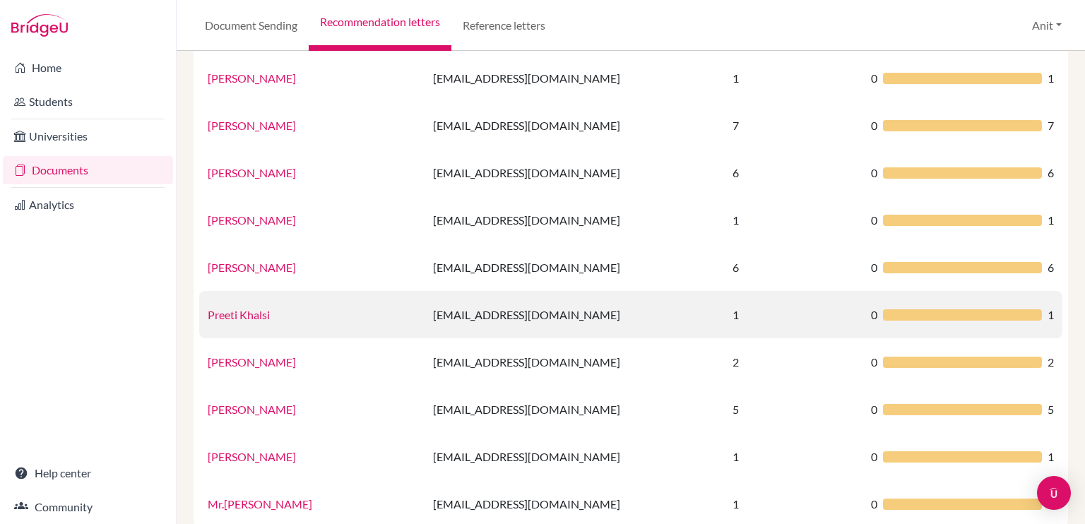
scroll to position [934, 0]
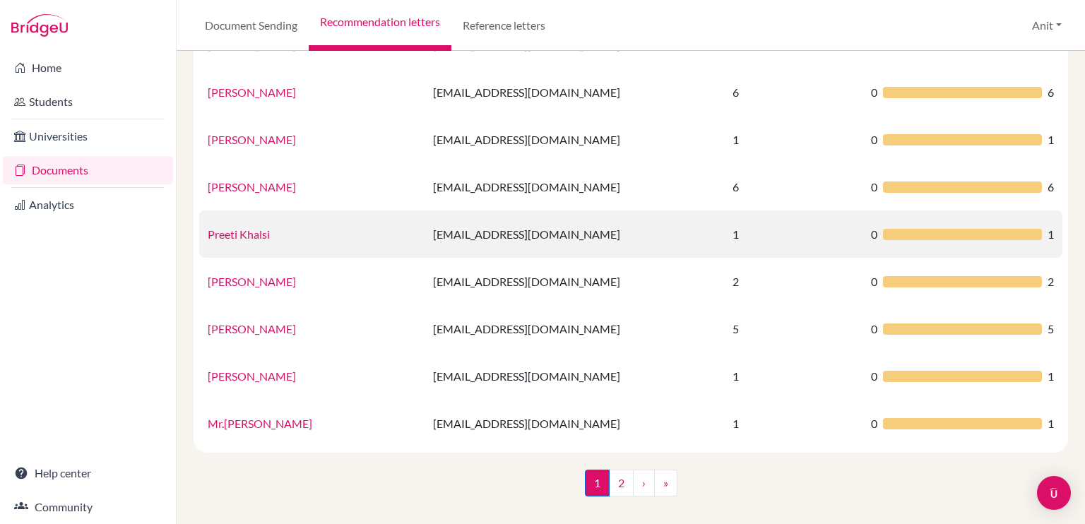
click at [240, 237] on link "Preeti Khalsi" at bounding box center [239, 234] width 62 height 13
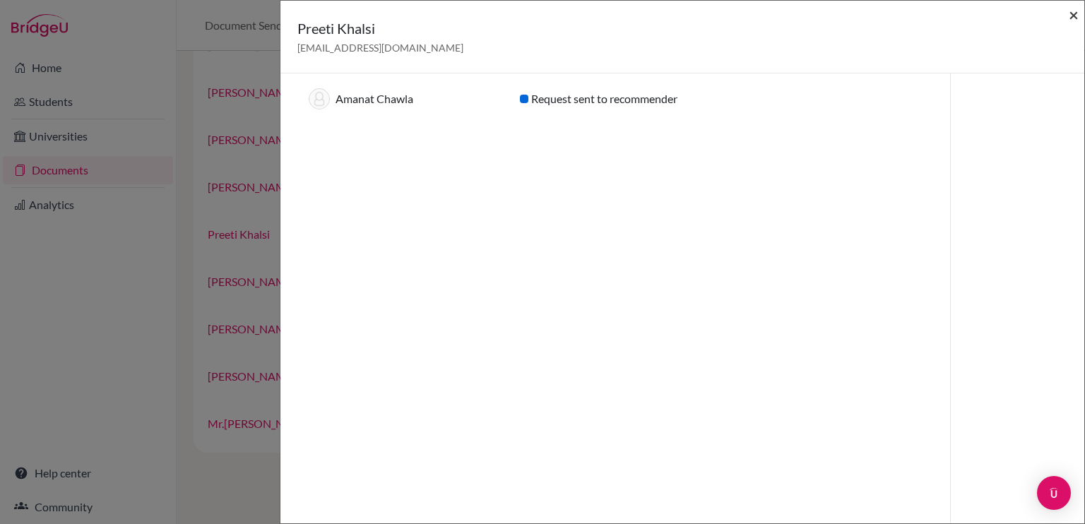
click at [1074, 13] on span "×" at bounding box center [1074, 14] width 10 height 20
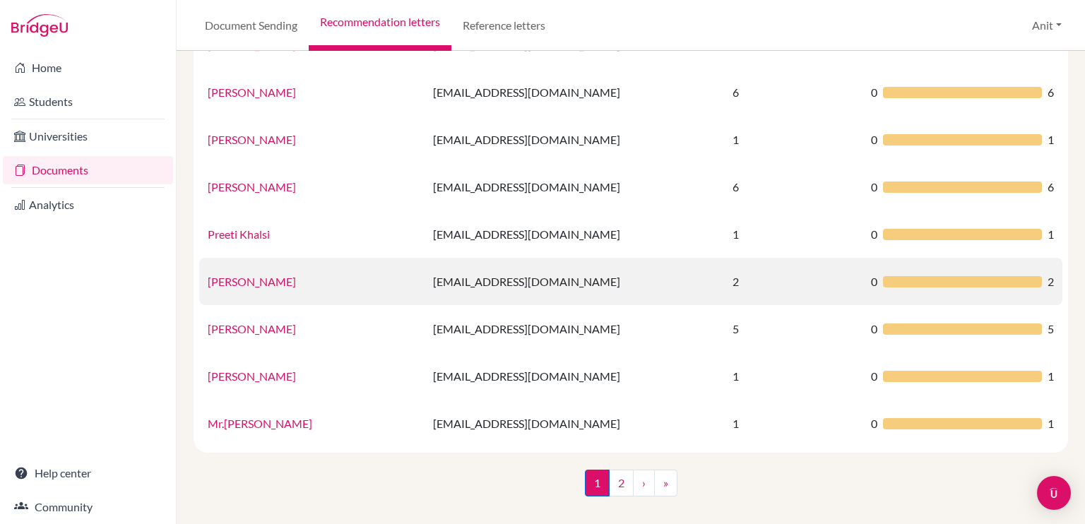
click at [245, 280] on link "[PERSON_NAME]" at bounding box center [252, 281] width 88 height 13
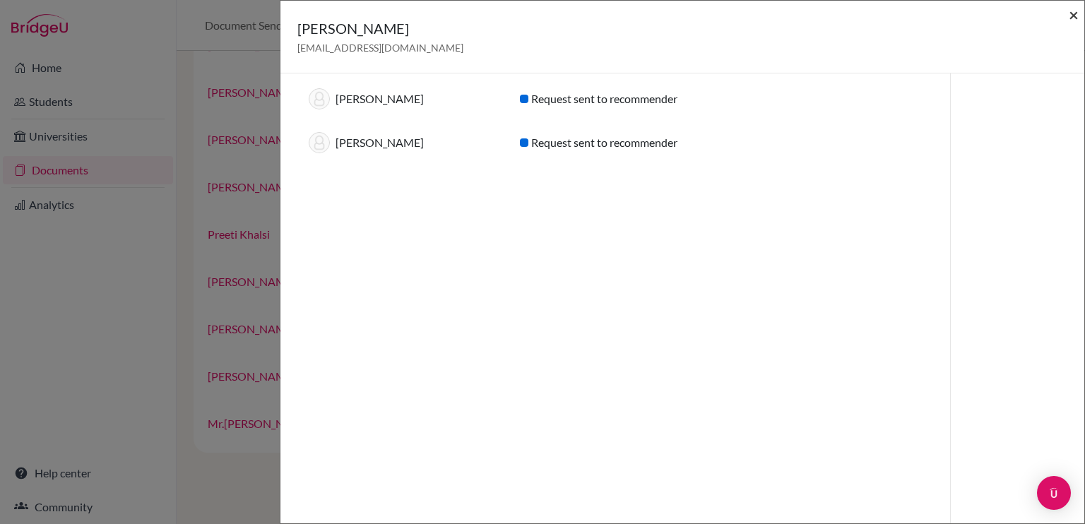
click at [1072, 18] on span "×" at bounding box center [1074, 14] width 10 height 20
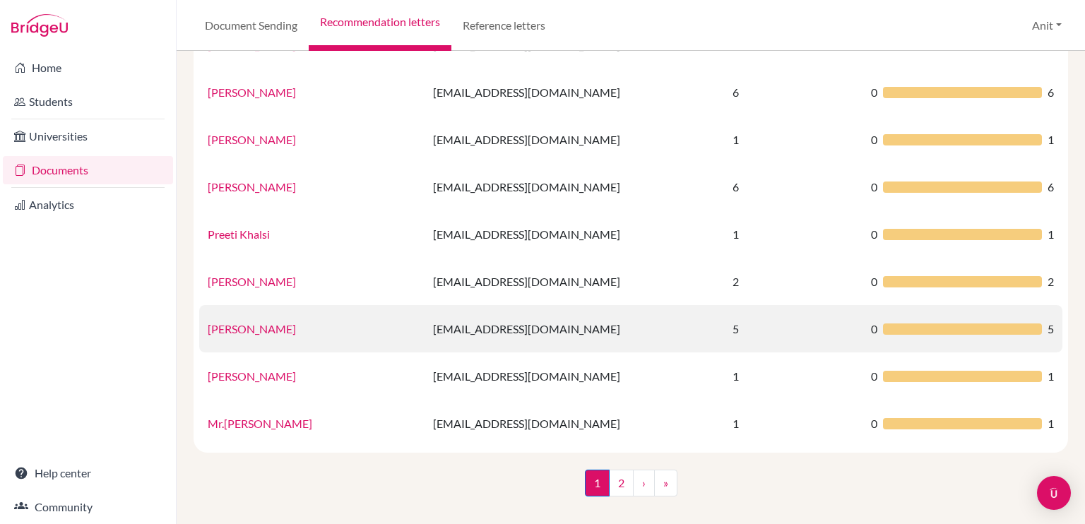
click at [241, 327] on link "[PERSON_NAME]" at bounding box center [252, 328] width 88 height 13
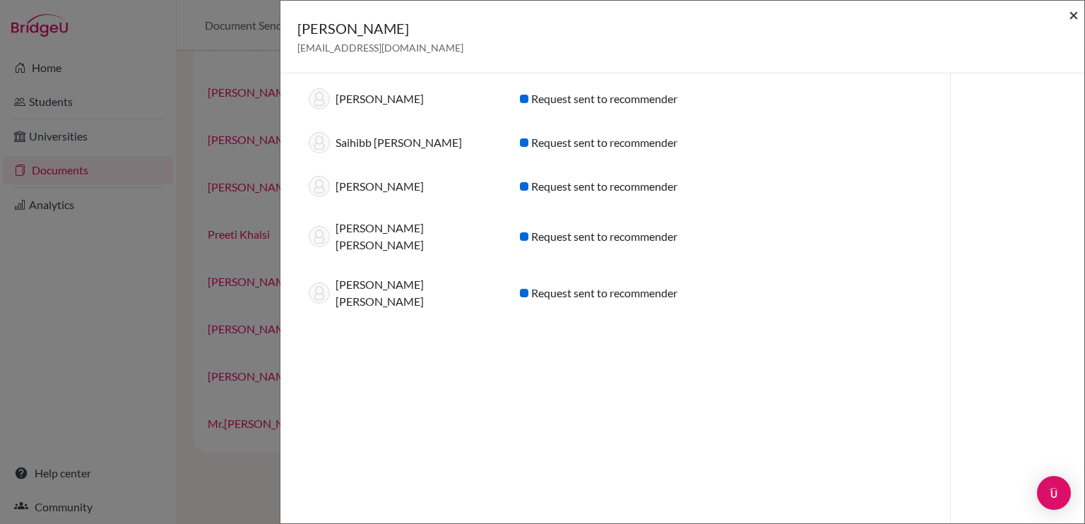
click at [1076, 18] on span "×" at bounding box center [1074, 14] width 10 height 20
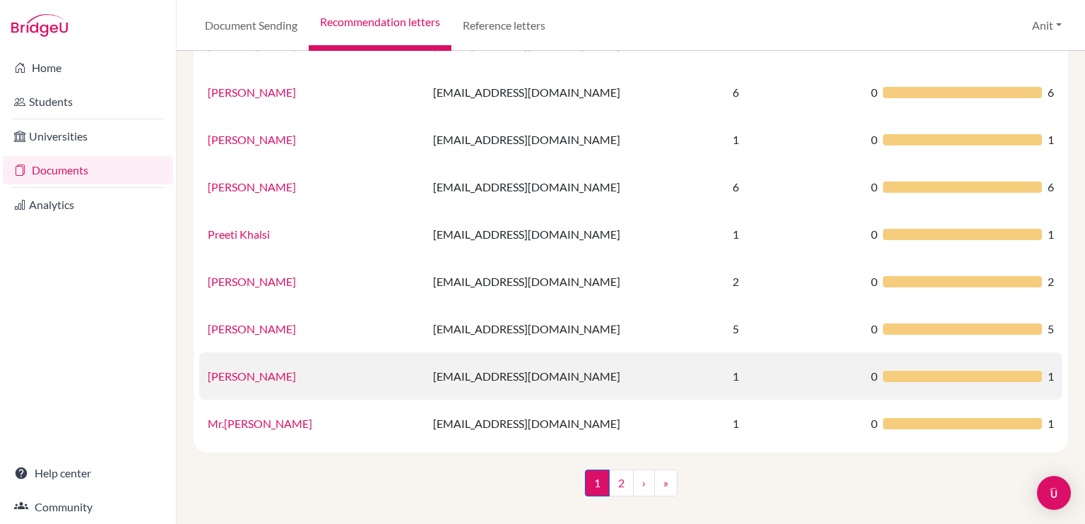
click at [237, 370] on link "[PERSON_NAME]" at bounding box center [252, 376] width 88 height 13
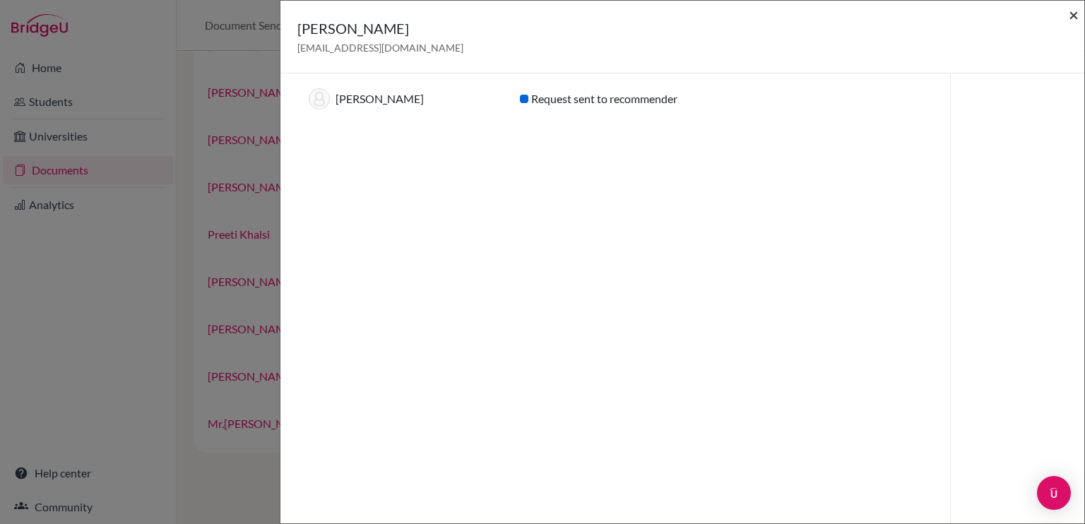
click at [1071, 16] on span "×" at bounding box center [1074, 14] width 10 height 20
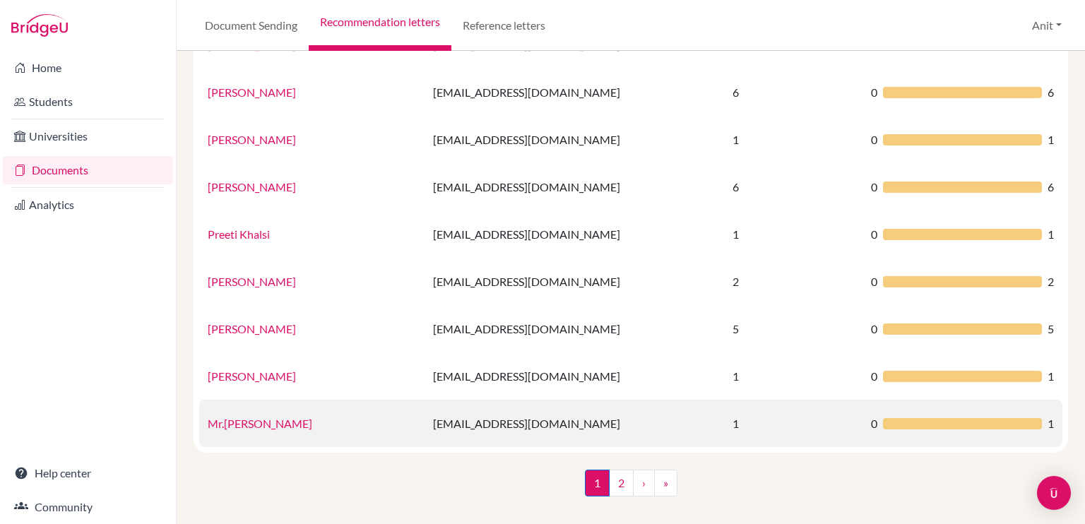
click at [252, 422] on link "Mr.[PERSON_NAME]" at bounding box center [260, 423] width 105 height 13
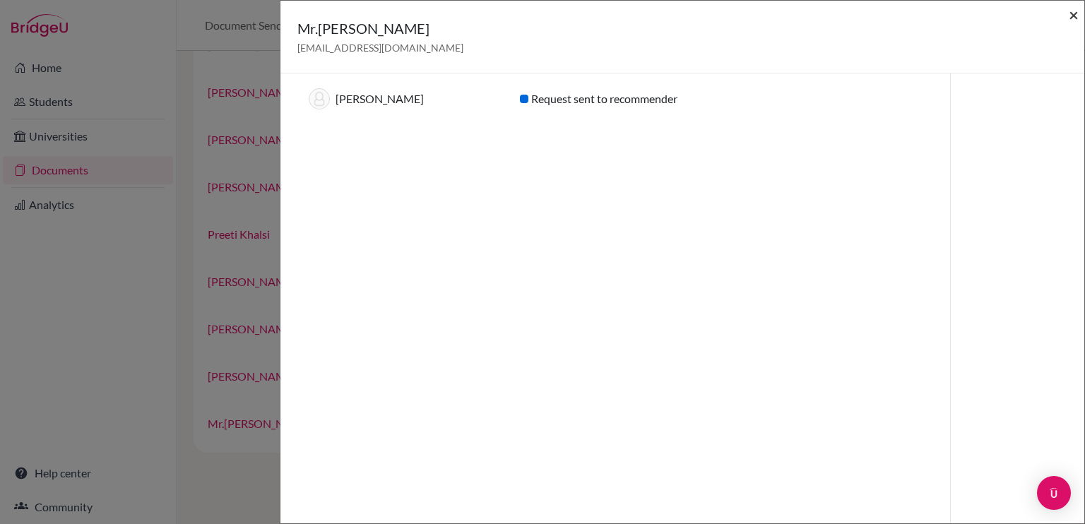
click at [1076, 16] on span "×" at bounding box center [1074, 14] width 10 height 20
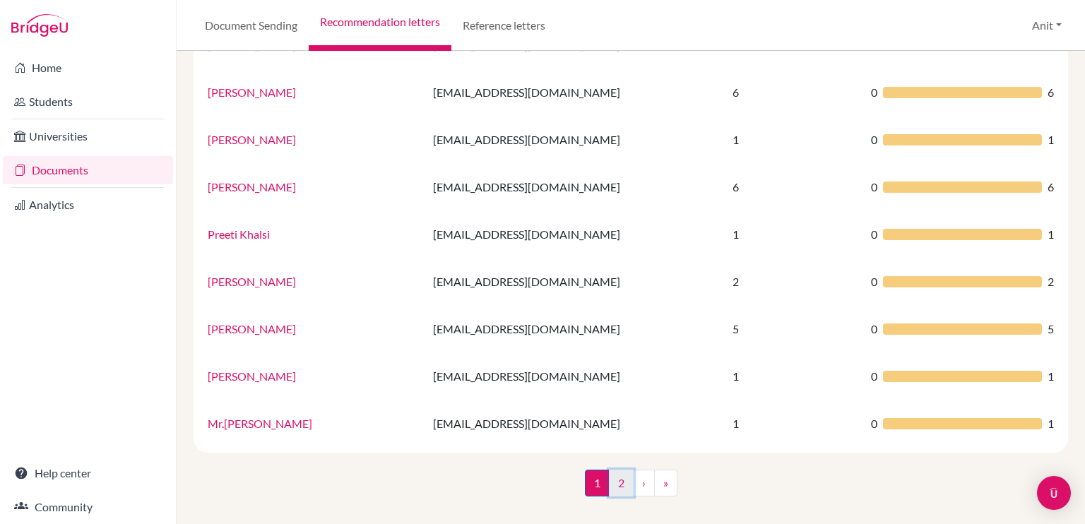
click at [612, 481] on link "2" at bounding box center [621, 483] width 25 height 27
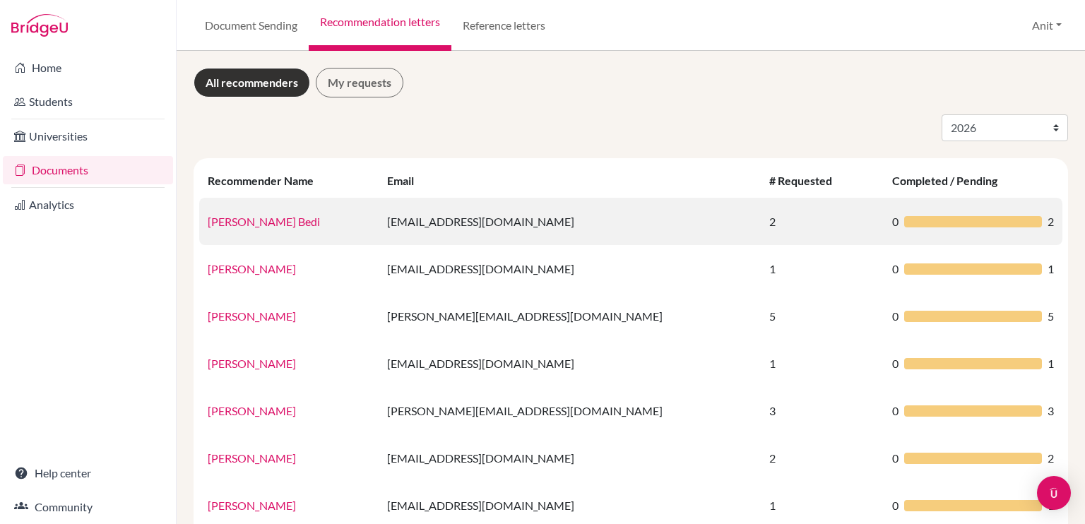
click at [252, 215] on link "[PERSON_NAME] Bedi" at bounding box center [264, 221] width 112 height 13
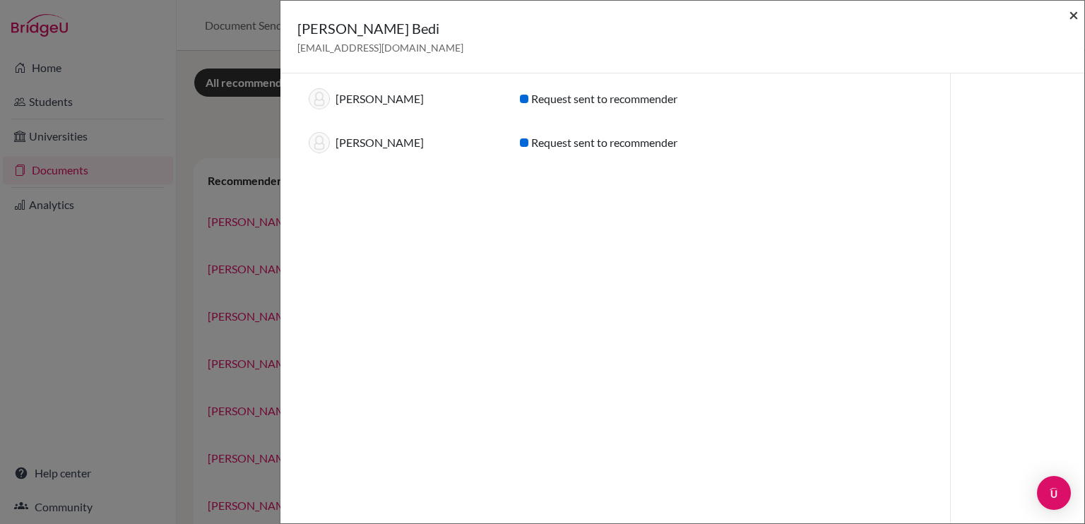
click at [1075, 15] on span "×" at bounding box center [1074, 14] width 10 height 20
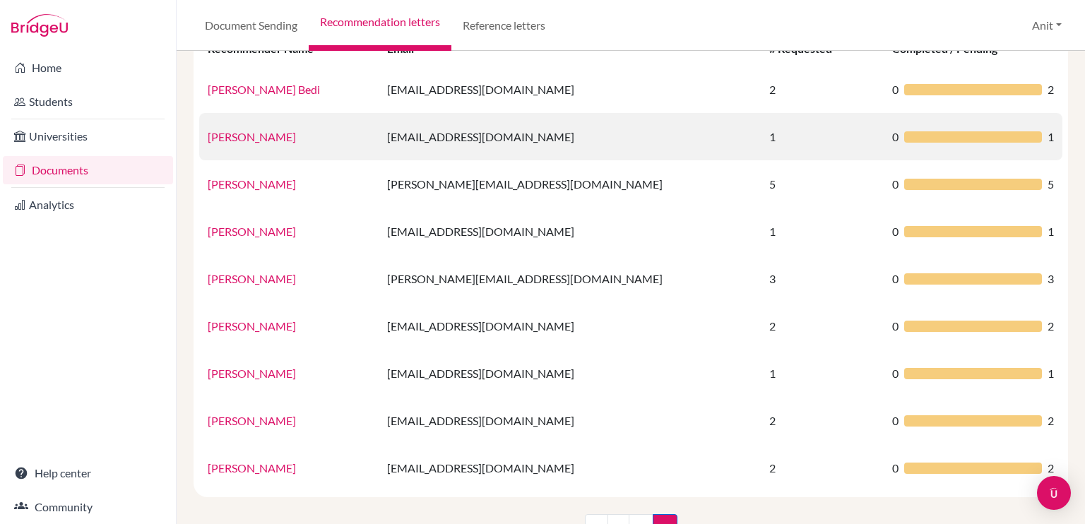
scroll to position [158, 0]
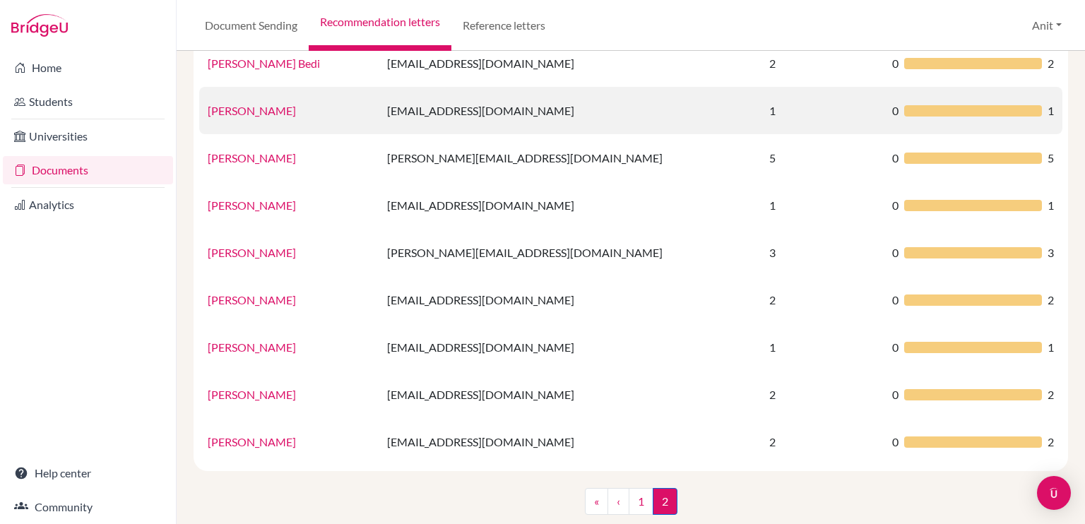
click at [278, 114] on link "[PERSON_NAME]" at bounding box center [252, 110] width 88 height 13
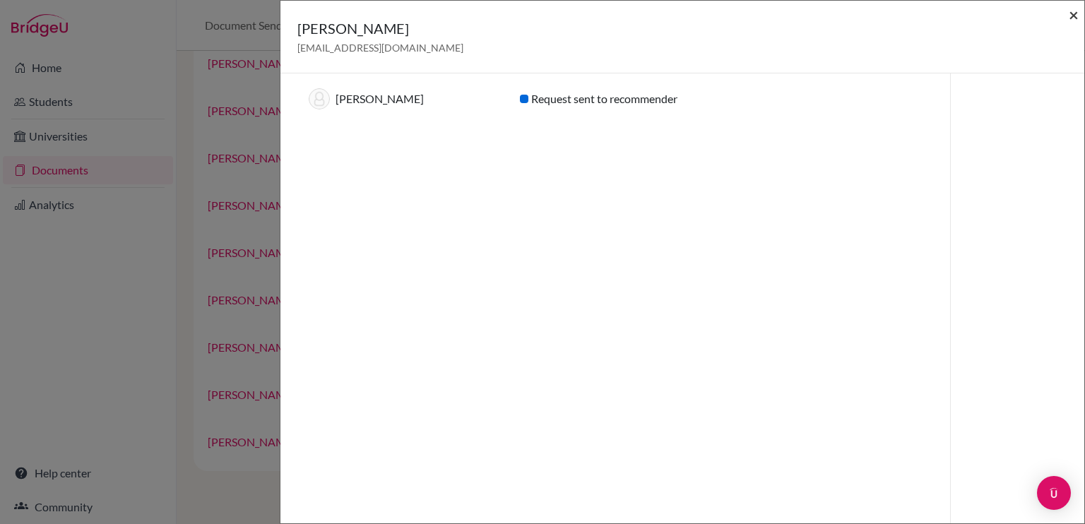
click at [1074, 19] on span "×" at bounding box center [1074, 14] width 10 height 20
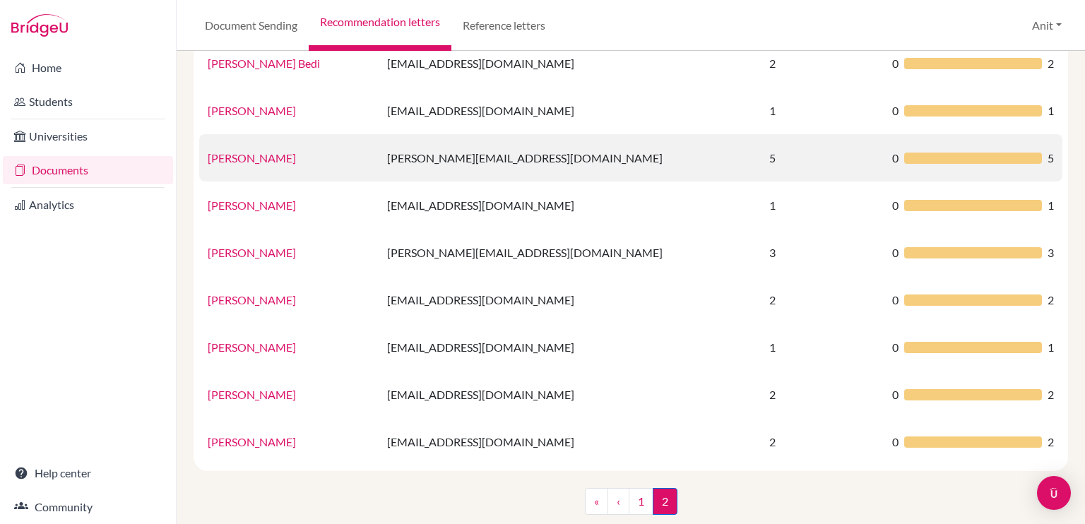
click at [254, 160] on link "[PERSON_NAME]" at bounding box center [252, 157] width 88 height 13
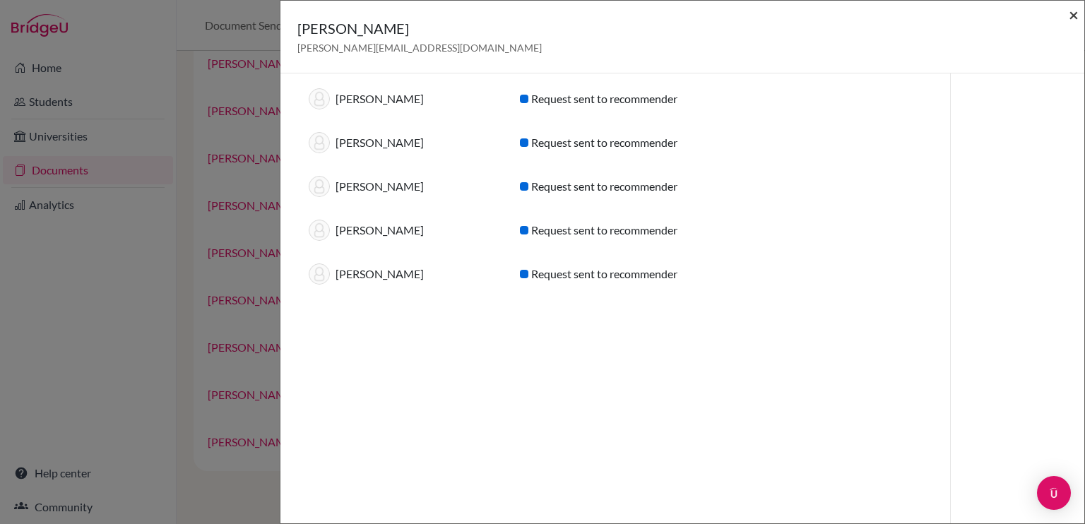
click at [1073, 11] on span "×" at bounding box center [1074, 14] width 10 height 20
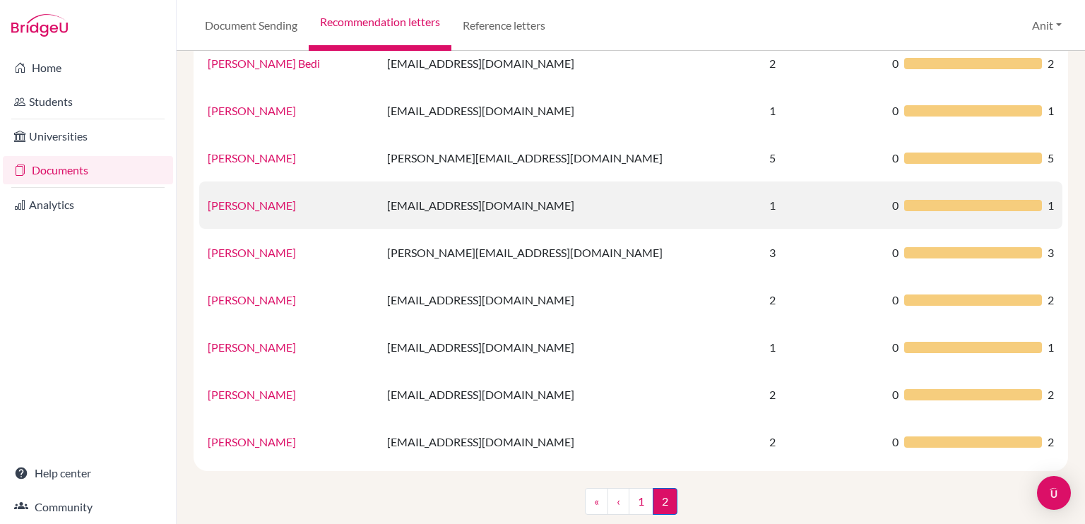
click at [235, 206] on link "[PERSON_NAME]" at bounding box center [252, 205] width 88 height 13
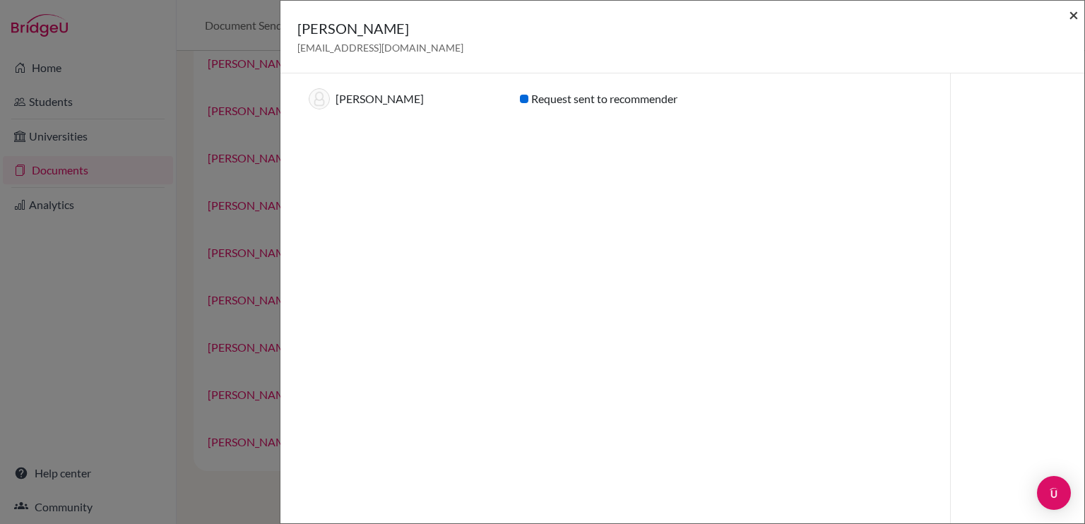
click at [1077, 21] on span "×" at bounding box center [1074, 14] width 10 height 20
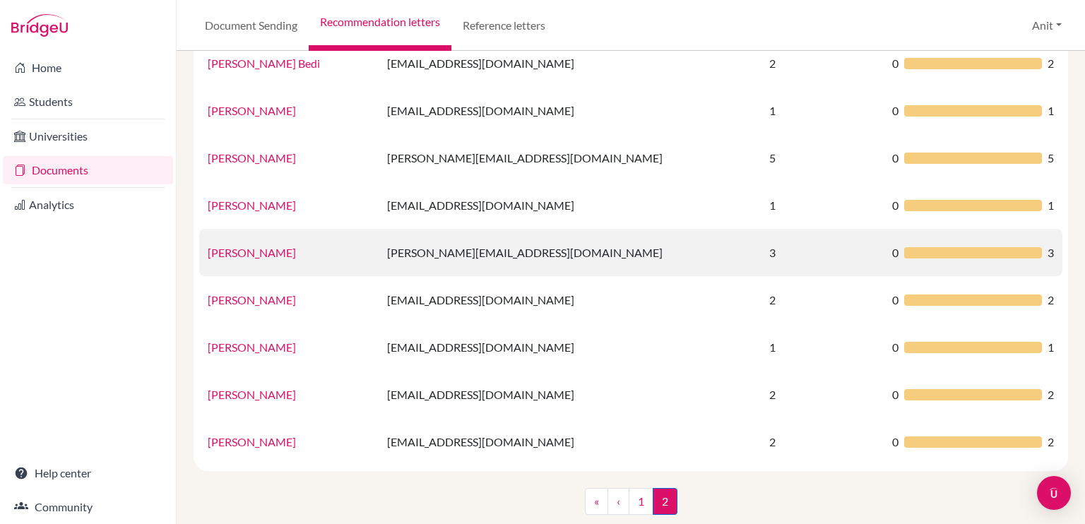
click at [263, 250] on link "[PERSON_NAME]" at bounding box center [252, 252] width 88 height 13
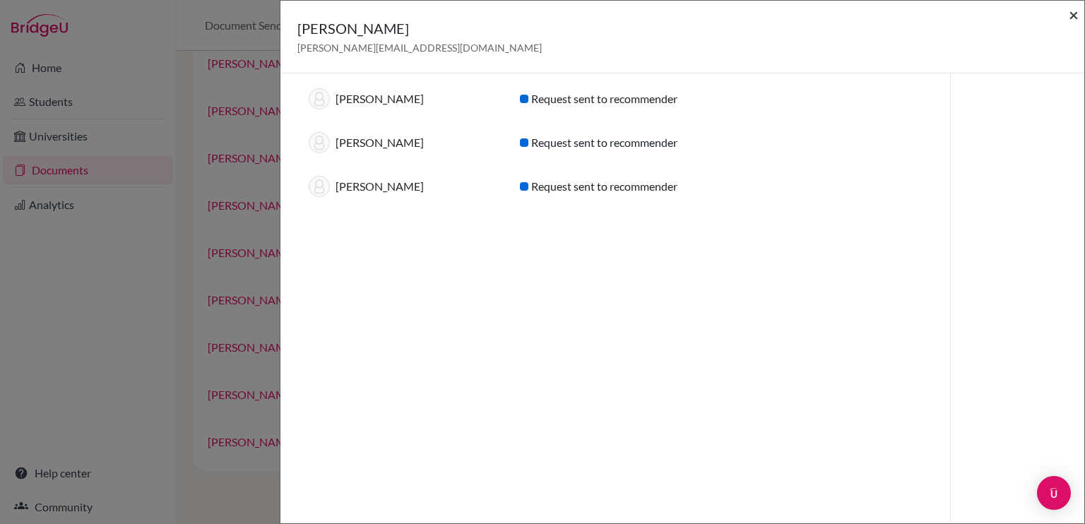
click at [1074, 19] on span "×" at bounding box center [1074, 14] width 10 height 20
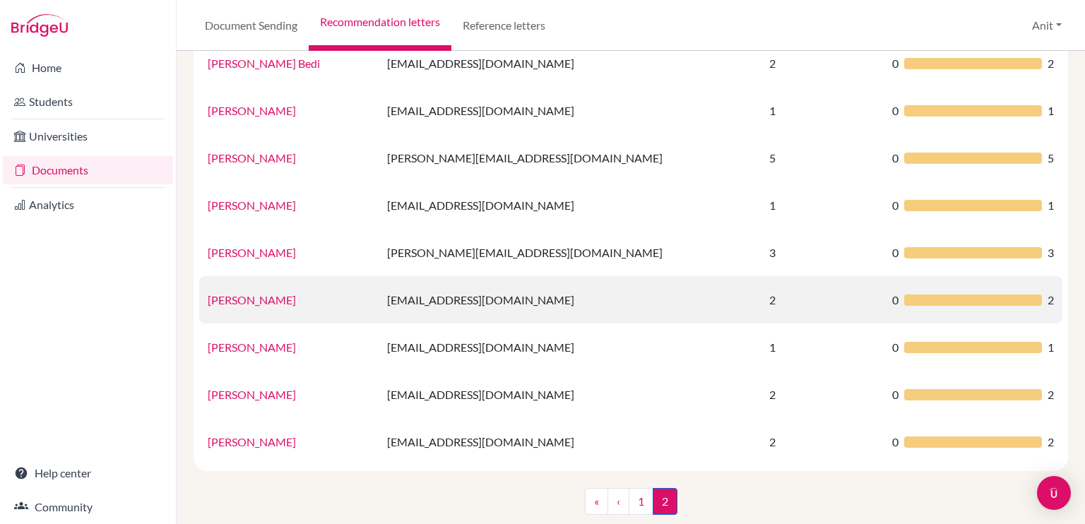
click at [274, 301] on link "[PERSON_NAME]" at bounding box center [252, 299] width 88 height 13
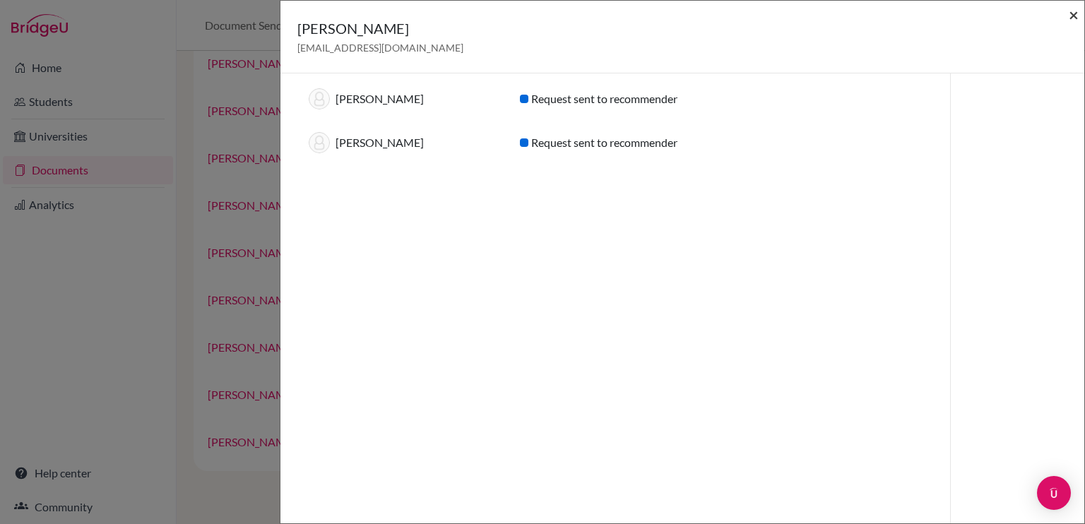
click at [1076, 14] on span "×" at bounding box center [1074, 14] width 10 height 20
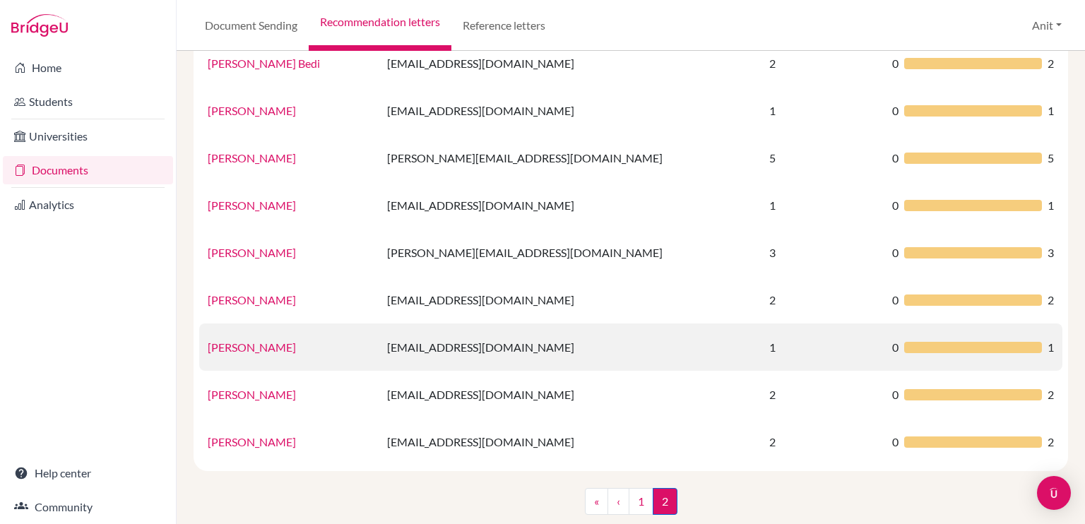
click at [235, 347] on link "[PERSON_NAME]" at bounding box center [252, 347] width 88 height 13
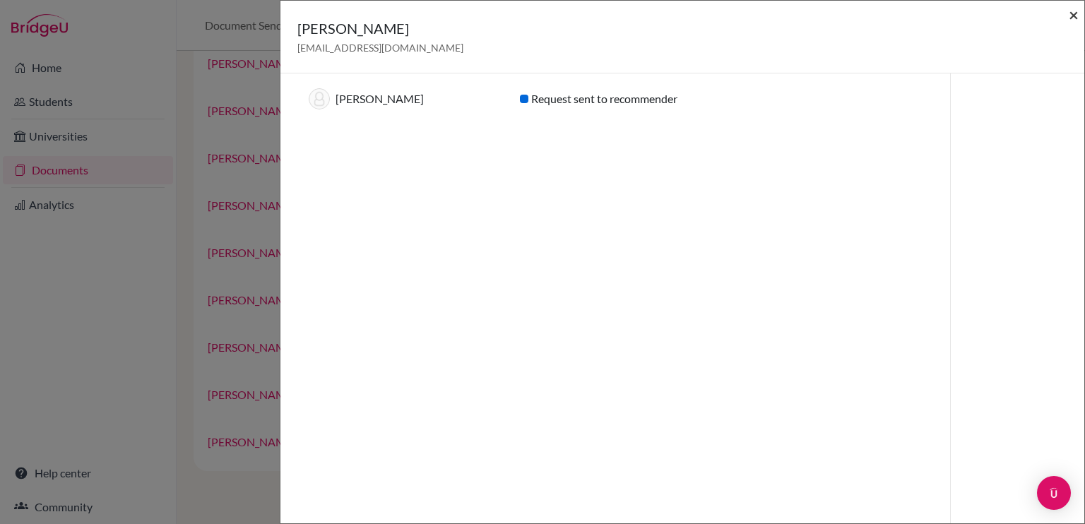
click at [1074, 12] on span "×" at bounding box center [1074, 14] width 10 height 20
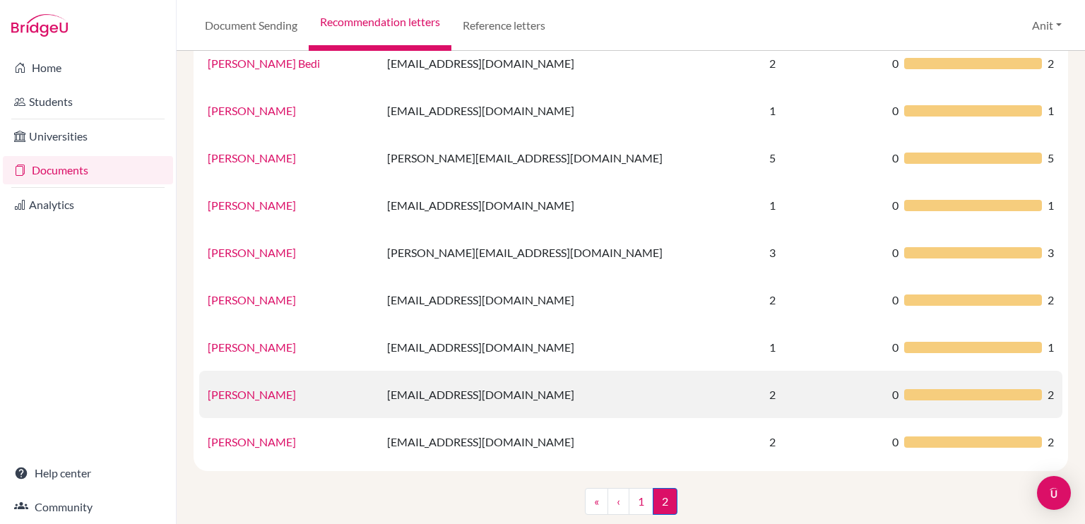
click at [250, 398] on link "[PERSON_NAME]" at bounding box center [252, 394] width 88 height 13
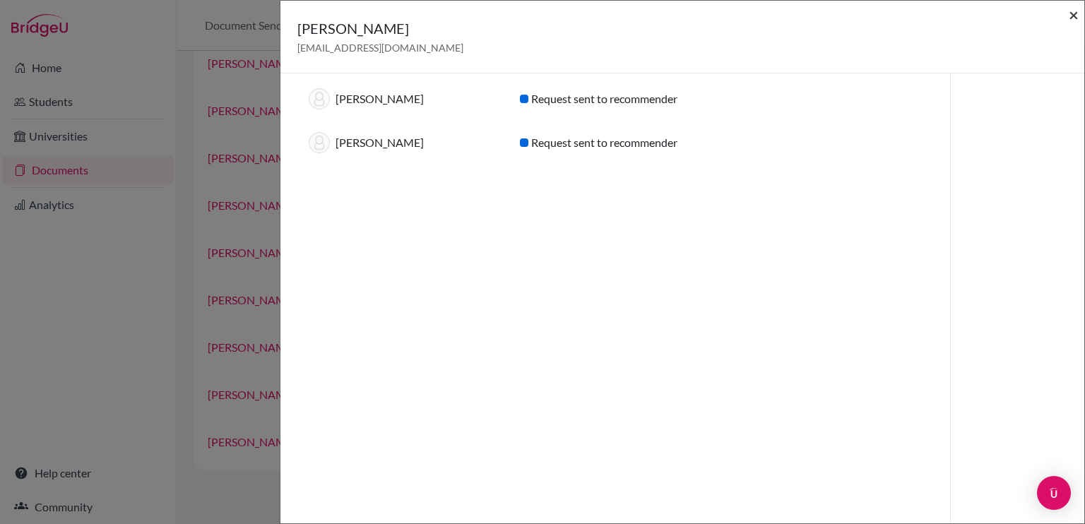
click at [1074, 19] on span "×" at bounding box center [1074, 14] width 10 height 20
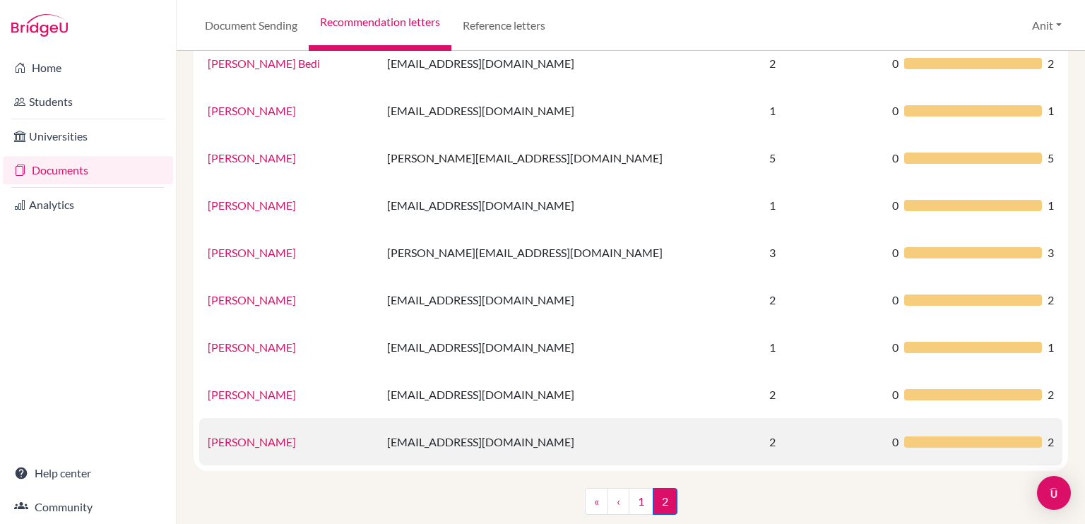
click at [257, 447] on link "[PERSON_NAME]" at bounding box center [252, 441] width 88 height 13
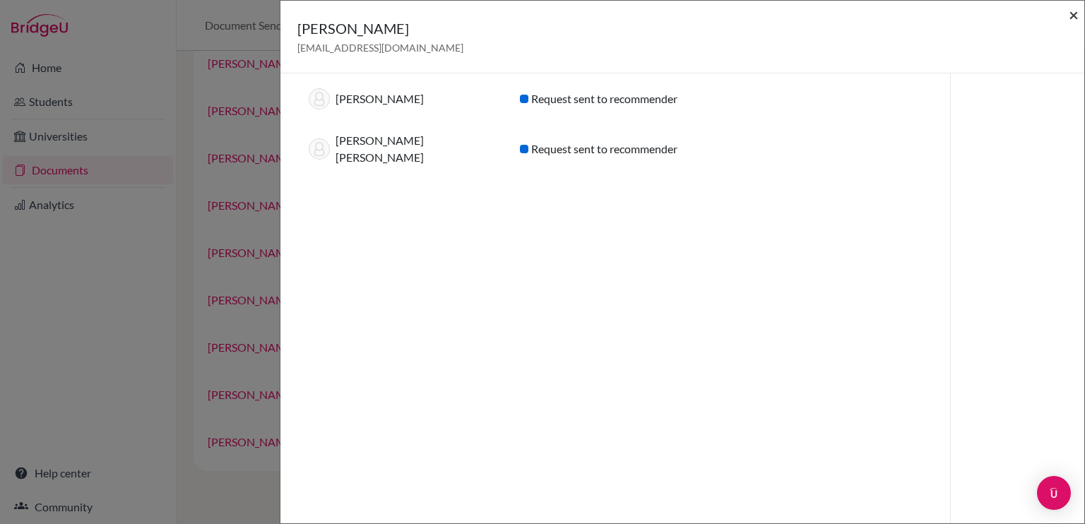
click at [1073, 17] on span "×" at bounding box center [1074, 14] width 10 height 20
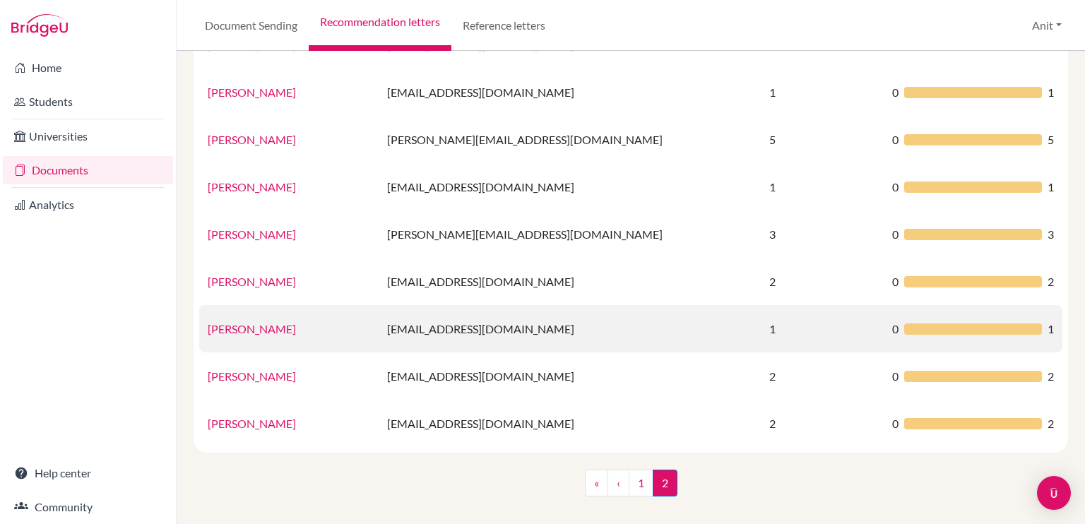
scroll to position [0, 0]
